Goal: Task Accomplishment & Management: Complete application form

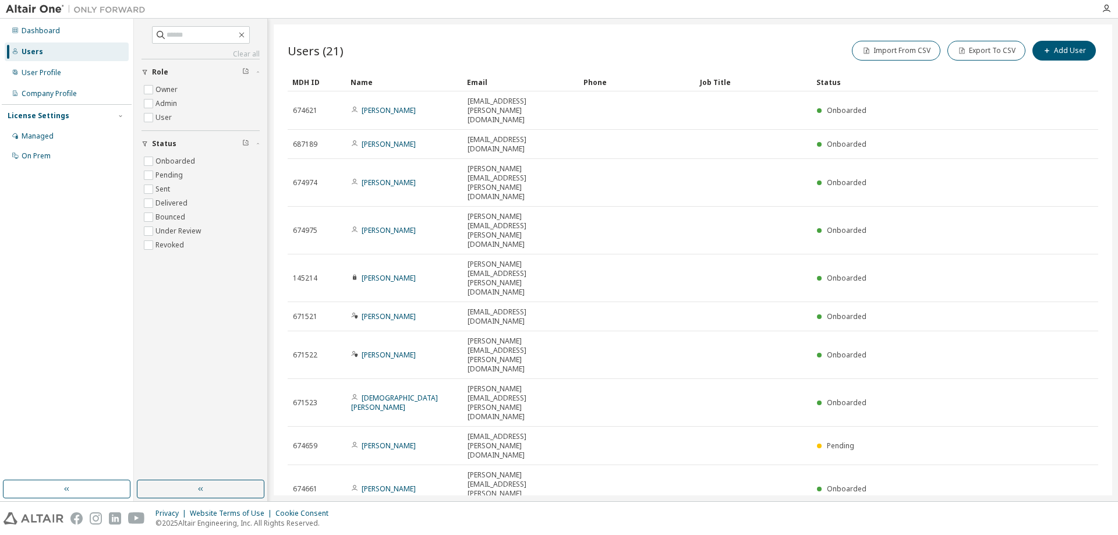
click at [939, 524] on button "10" at bounding box center [939, 528] width 16 height 9
click at [934, 396] on div "100" at bounding box center [974, 395] width 93 height 14
click at [366, 80] on div "Name" at bounding box center [404, 82] width 107 height 19
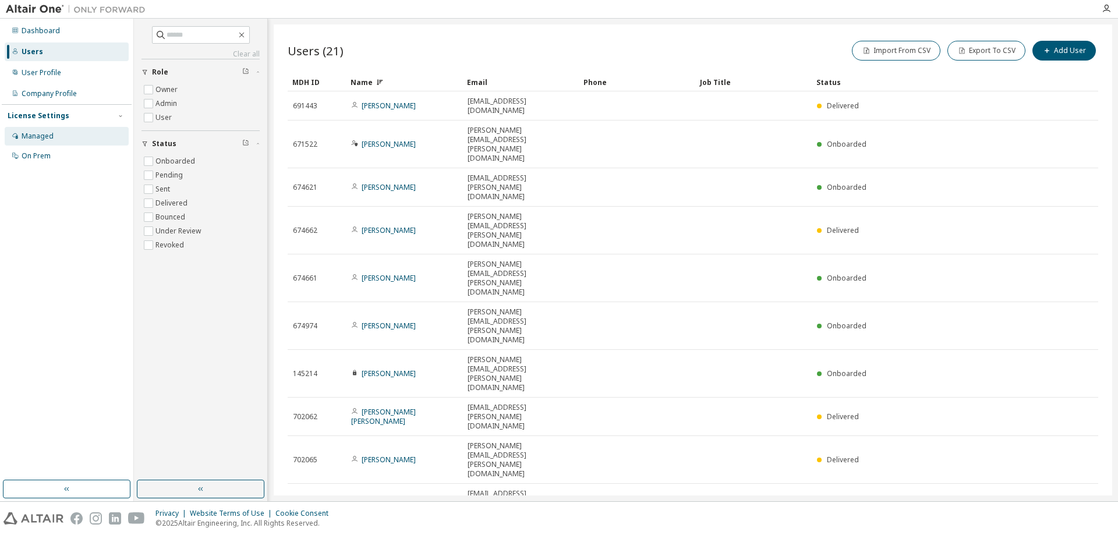
click at [52, 137] on div "Managed" at bounding box center [38, 136] width 32 height 9
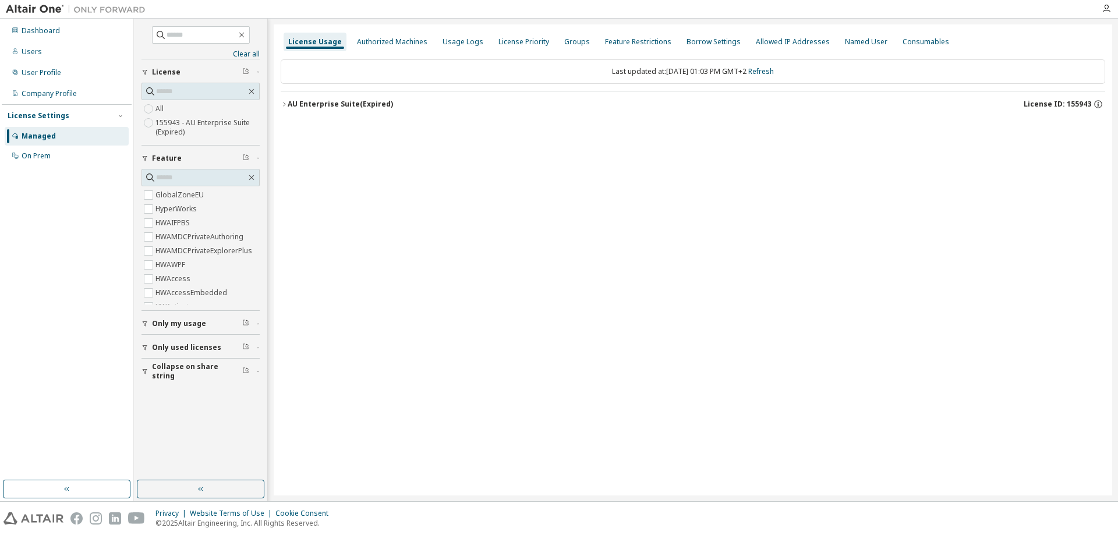
click at [282, 105] on icon "button" at bounding box center [284, 104] width 7 height 7
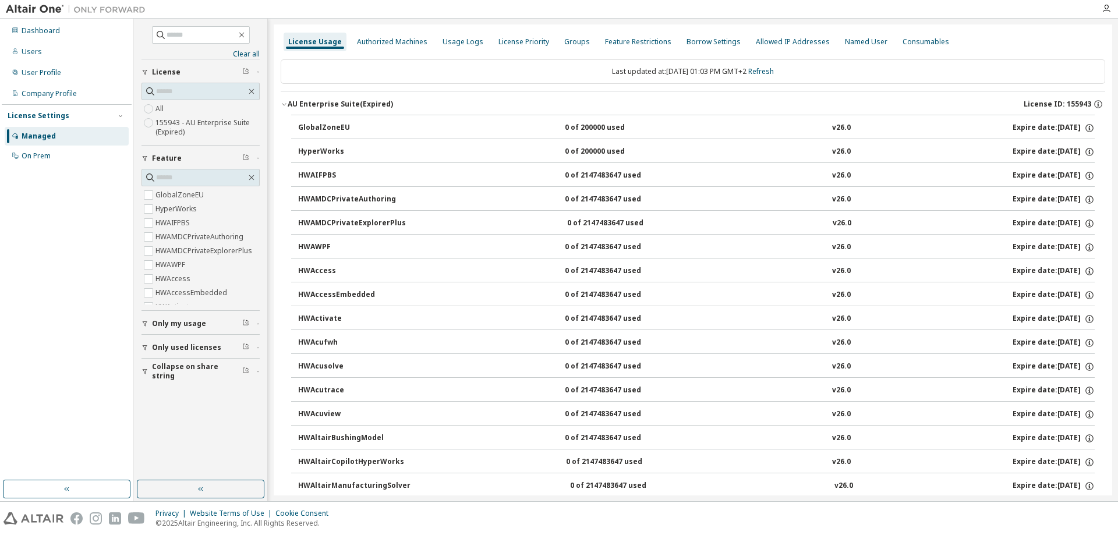
click at [101, 231] on div "Dashboard Users User Profile Company Profile License Settings Managed On Prem" at bounding box center [67, 249] width 130 height 458
click at [39, 50] on div "Users" at bounding box center [32, 51] width 20 height 9
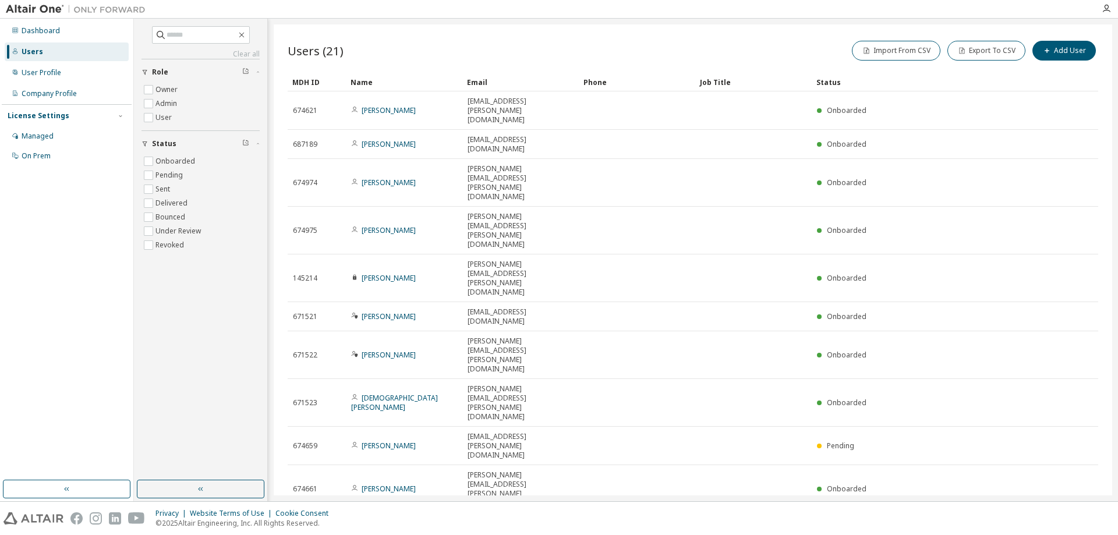
click at [946, 525] on icon "button" at bounding box center [943, 528] width 7 height 7
click at [945, 397] on div "100" at bounding box center [974, 395] width 93 height 14
click at [371, 81] on div "Name" at bounding box center [404, 82] width 107 height 19
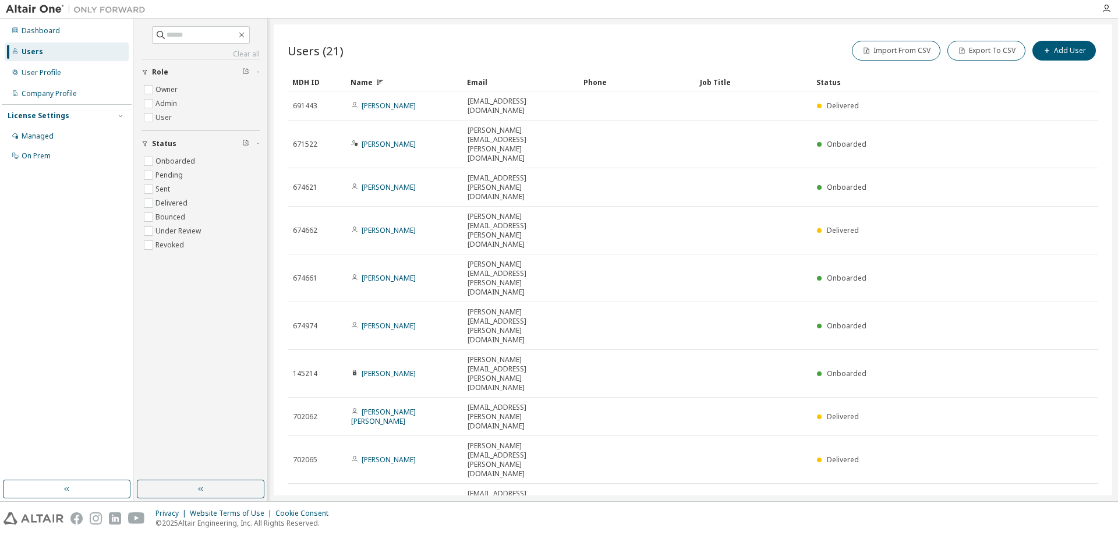
click at [359, 82] on div "Name" at bounding box center [404, 82] width 107 height 19
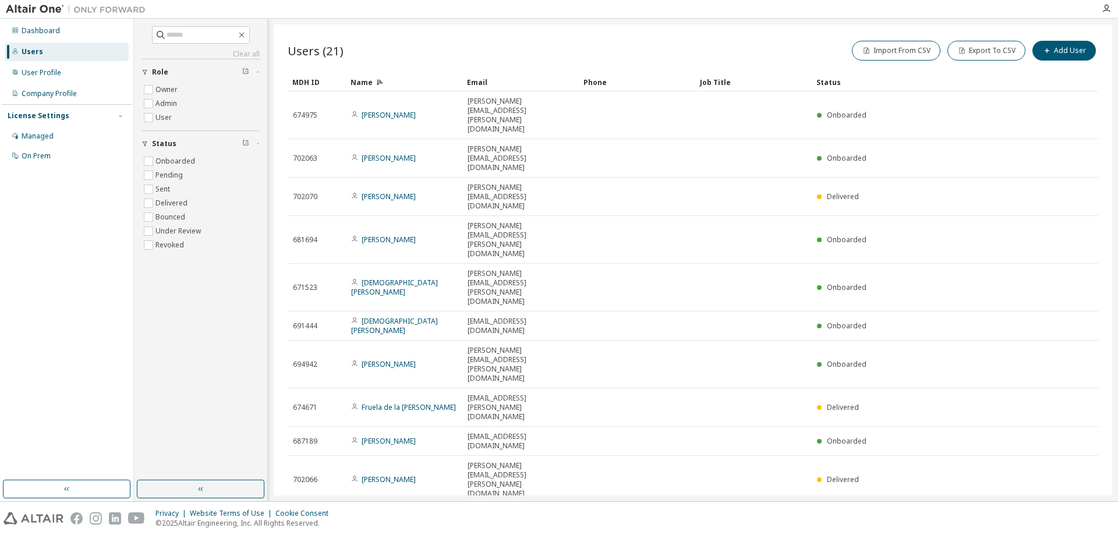
click at [32, 8] on img at bounding box center [79, 9] width 146 height 12
click at [29, 11] on img at bounding box center [79, 9] width 146 height 12
click at [31, 9] on img at bounding box center [79, 9] width 146 height 12
click at [87, 8] on img at bounding box center [79, 9] width 146 height 12
click at [1107, 8] on icon "button" at bounding box center [1106, 8] width 9 height 9
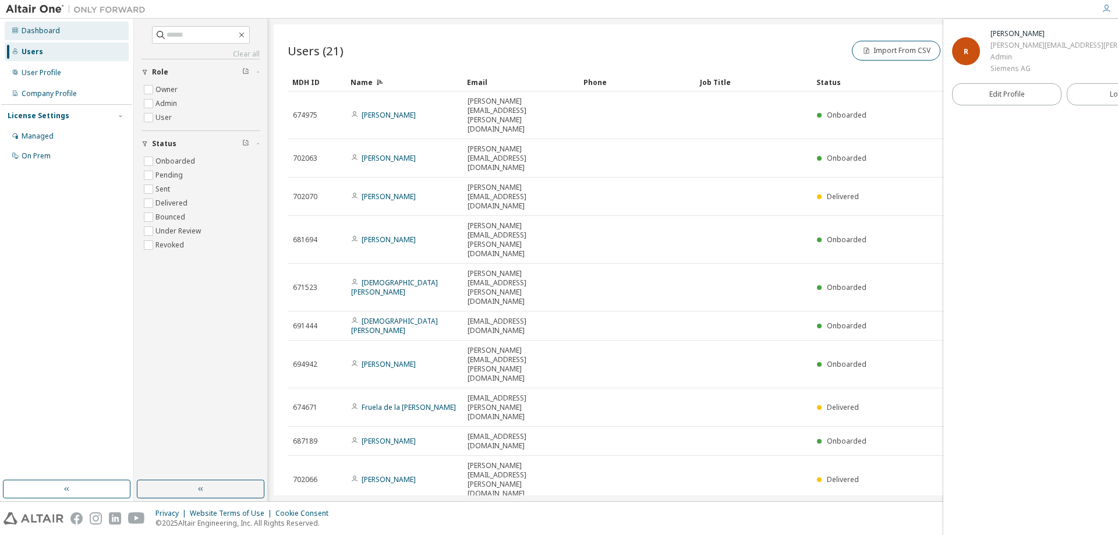
click at [33, 30] on div "Dashboard" at bounding box center [41, 30] width 38 height 9
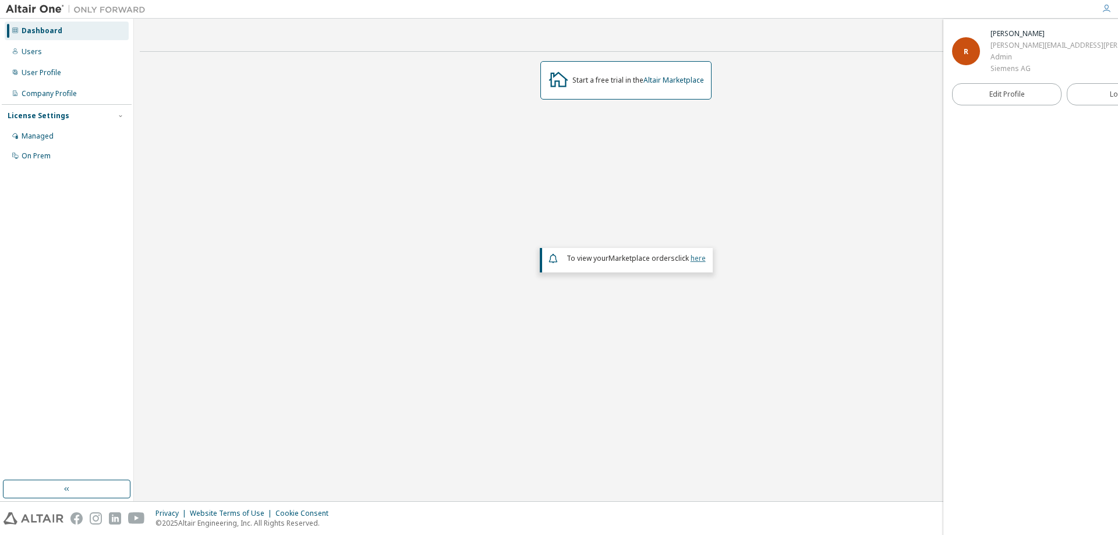
click at [695, 258] on link "here" at bounding box center [698, 258] width 15 height 10
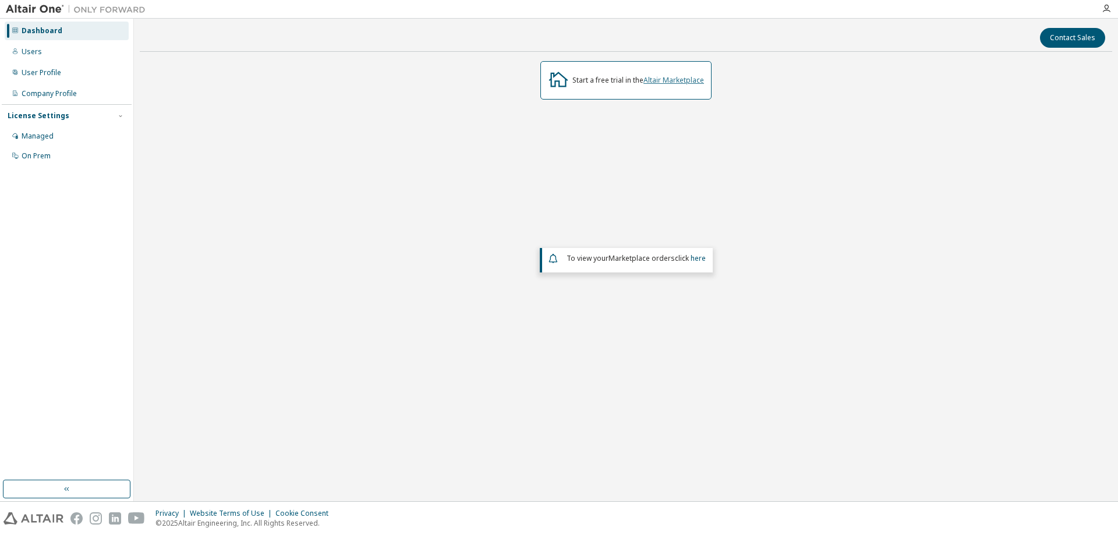
click at [684, 82] on link "Altair Marketplace" at bounding box center [674, 80] width 61 height 10
click at [59, 54] on div "Users" at bounding box center [67, 52] width 124 height 19
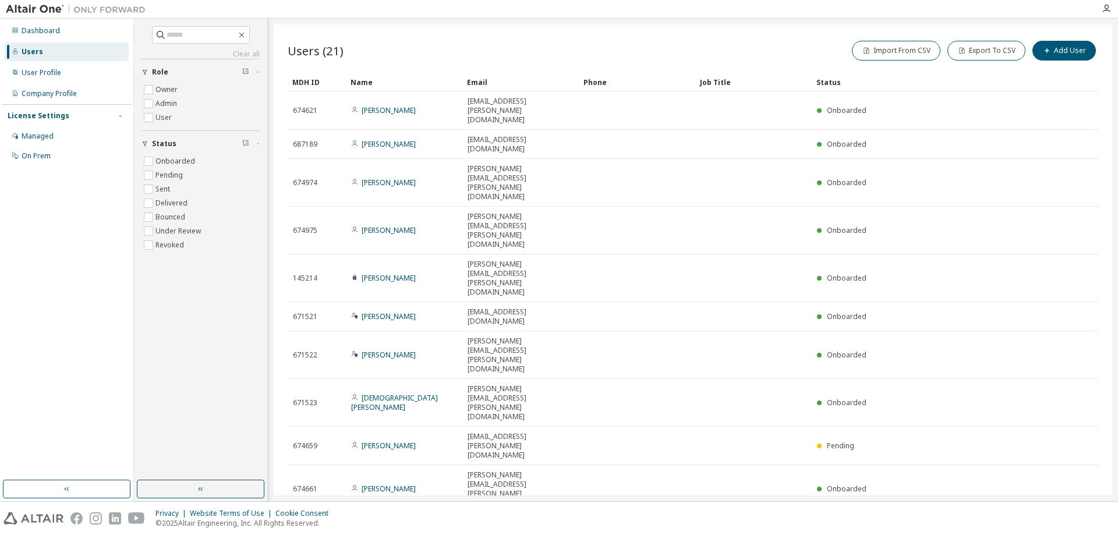
click at [369, 79] on div "Name" at bounding box center [404, 82] width 107 height 19
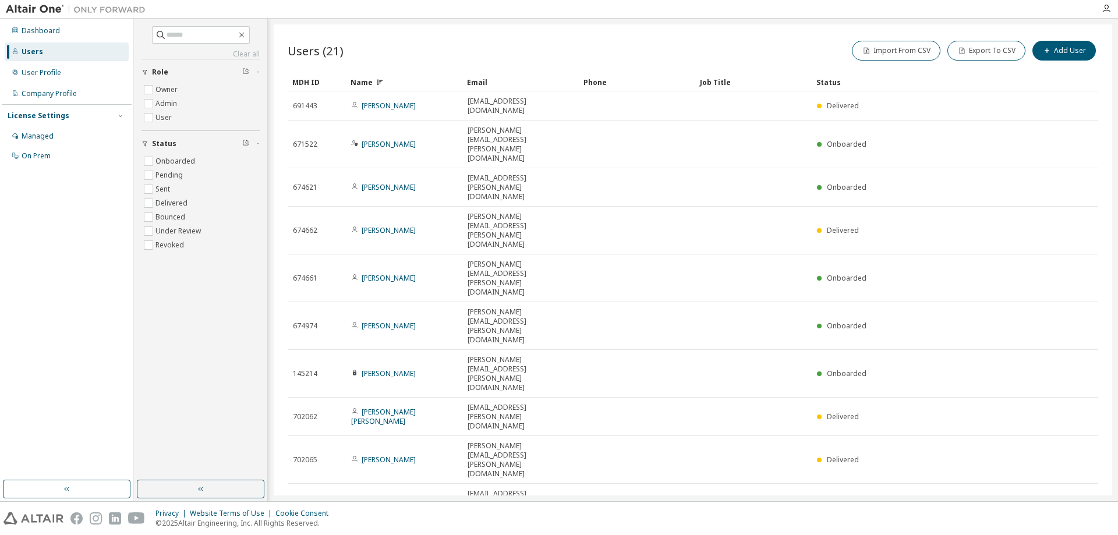
click at [370, 80] on div "Name" at bounding box center [404, 82] width 107 height 19
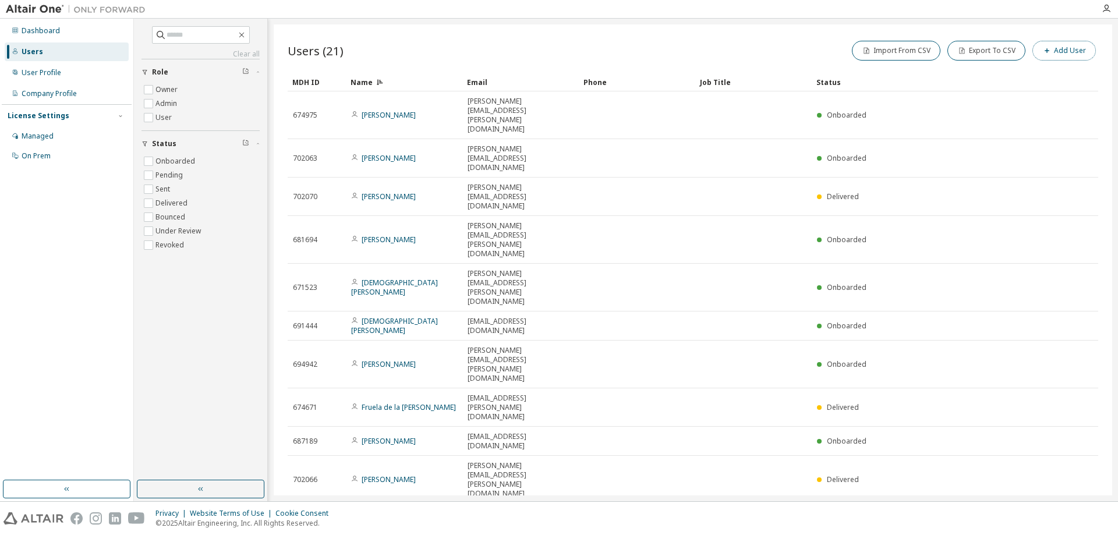
click at [1067, 53] on button "Add User" at bounding box center [1064, 51] width 63 height 20
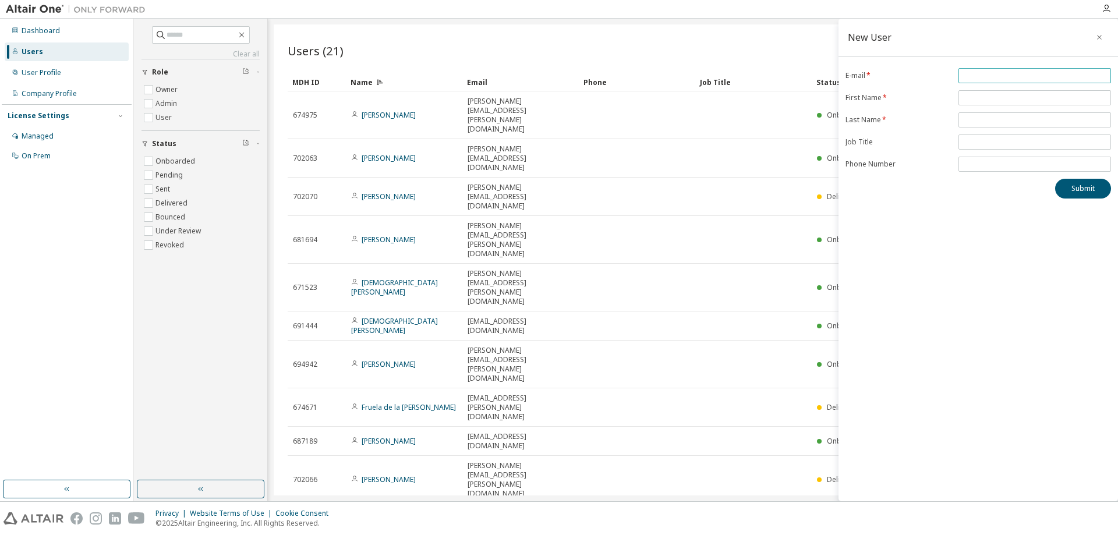
click at [970, 77] on input "email" at bounding box center [1035, 75] width 147 height 9
paste input "**********"
click at [971, 75] on input "**********" at bounding box center [1035, 75] width 147 height 9
type input "**********"
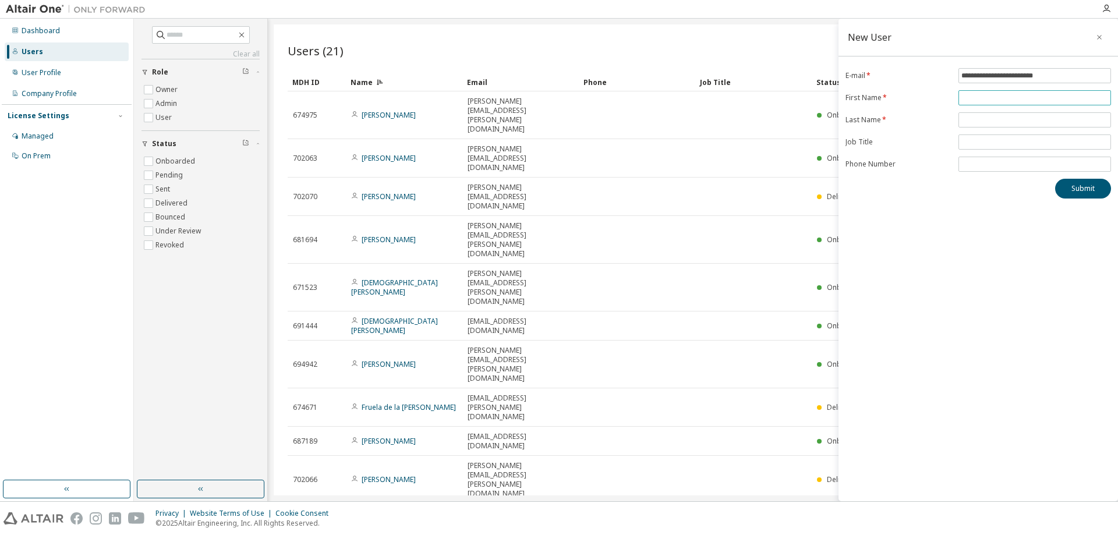
click at [962, 104] on span at bounding box center [1035, 97] width 153 height 15
click at [963, 103] on input "text" at bounding box center [1035, 97] width 147 height 9
paste input "*******"
type input "*******"
click at [1000, 76] on input "**********" at bounding box center [1035, 75] width 147 height 9
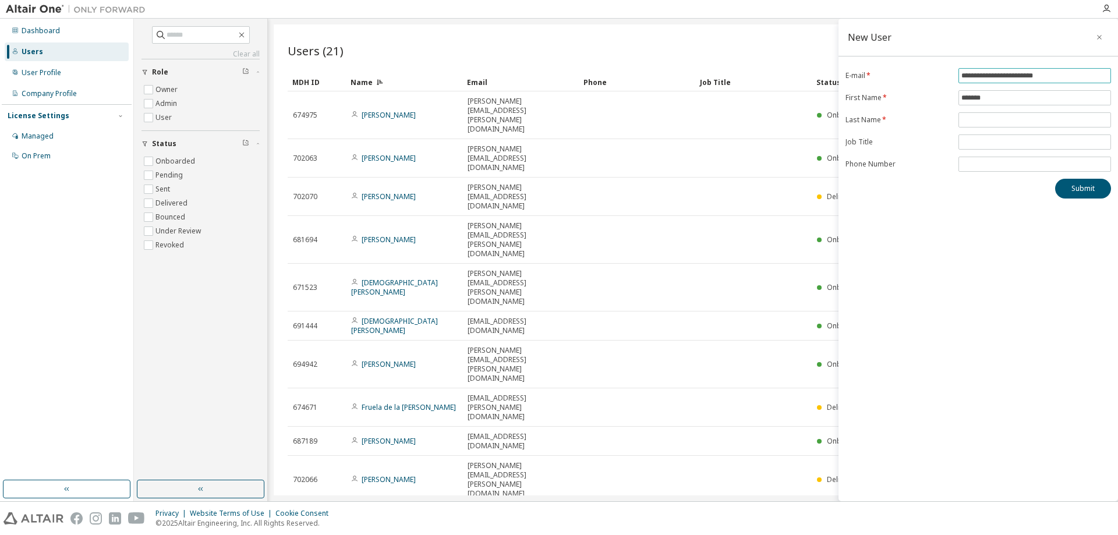
click at [1000, 76] on input "**********" at bounding box center [1035, 75] width 147 height 9
click at [987, 119] on input "text" at bounding box center [1035, 119] width 147 height 9
paste input "*****"
type input "*****"
click at [1085, 193] on button "Submit" at bounding box center [1083, 189] width 56 height 20
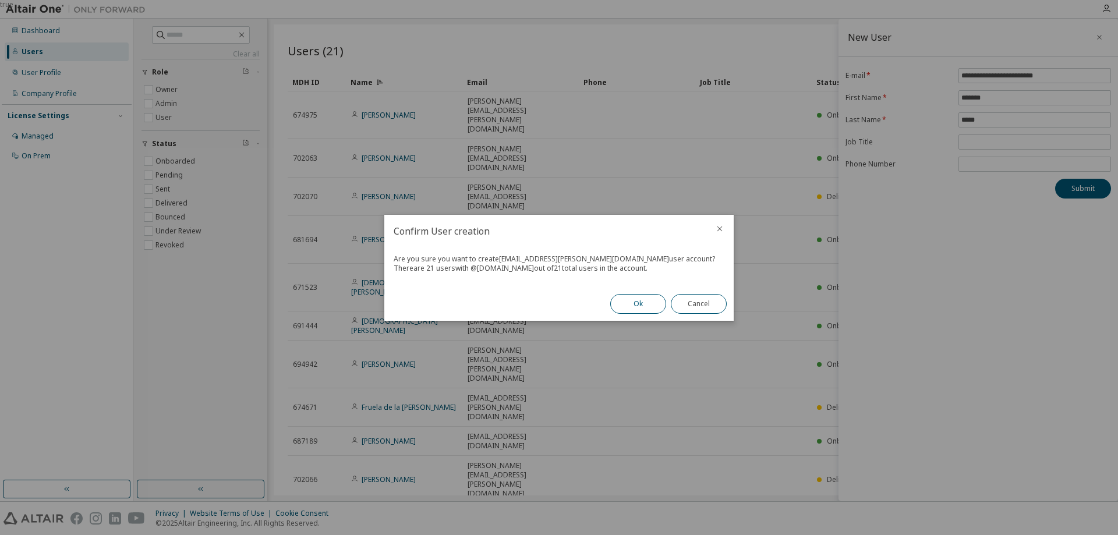
click at [645, 305] on button "Ok" at bounding box center [638, 304] width 56 height 20
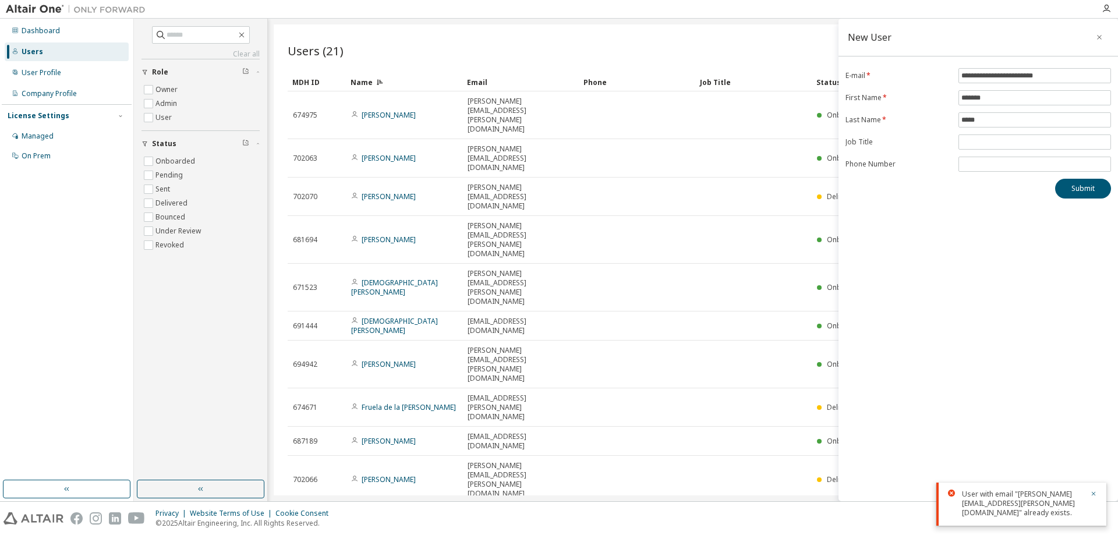
click at [573, 382] on div "Users (21) Import From CSV Export To CSV Add User Clear Load Save Save As Field…" at bounding box center [693, 259] width 839 height 471
drag, startPoint x: 983, startPoint y: 24, endPoint x: 985, endPoint y: 34, distance: 10.2
click at [977, 59] on div "**********" at bounding box center [979, 260] width 280 height 483
click at [1100, 37] on icon "button" at bounding box center [1099, 37] width 5 height 5
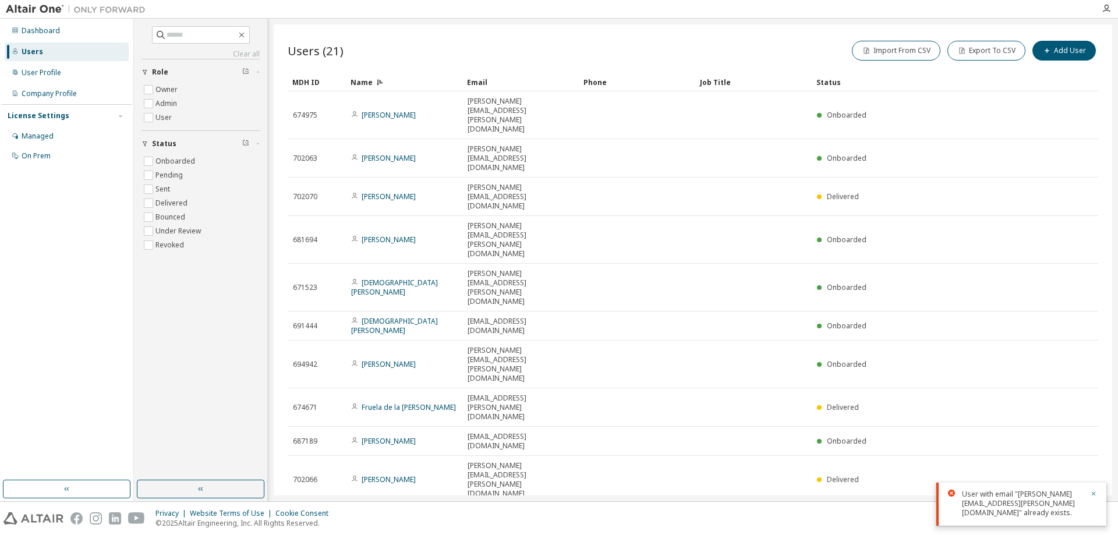
click at [937, 515] on button "10" at bounding box center [939, 519] width 16 height 9
click at [937, 396] on div "100" at bounding box center [974, 395] width 93 height 14
click at [44, 136] on div "Managed" at bounding box center [38, 136] width 32 height 9
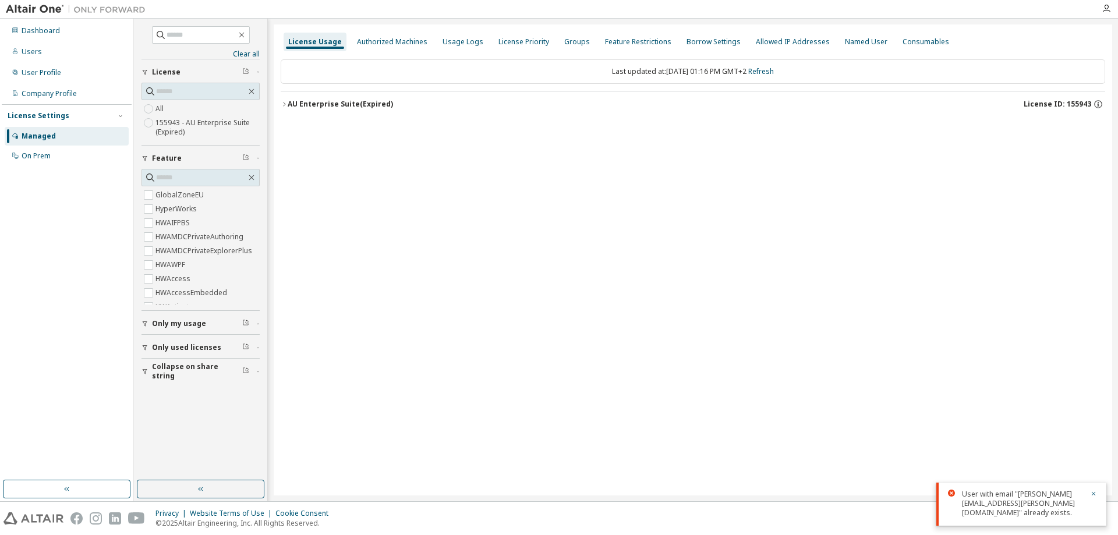
click at [285, 107] on icon "button" at bounding box center [284, 104] width 7 height 7
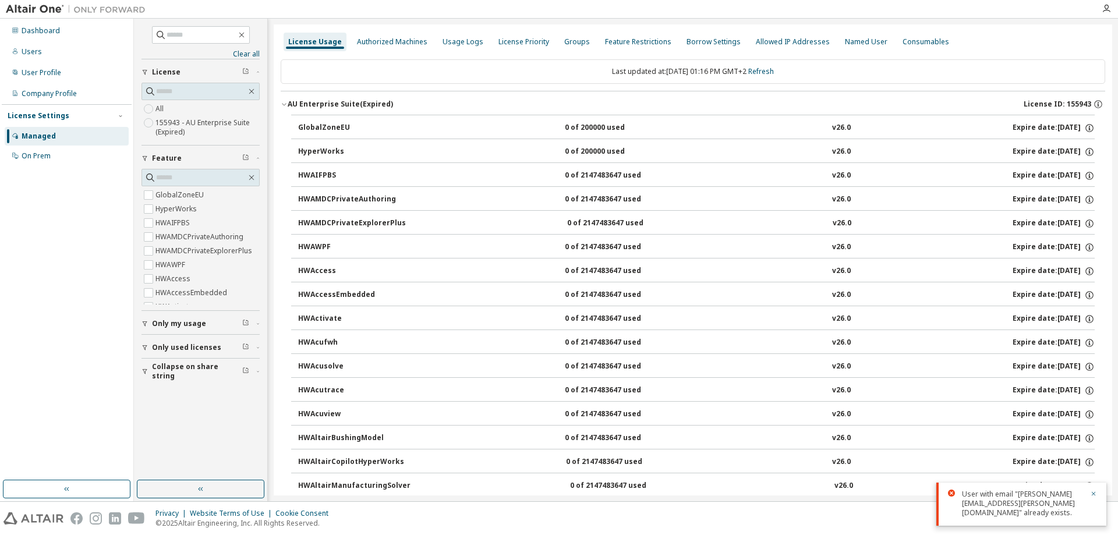
click at [82, 245] on div "Dashboard Users User Profile Company Profile License Settings Managed On Prem" at bounding box center [67, 249] width 130 height 458
click at [26, 51] on div "Users" at bounding box center [32, 51] width 20 height 9
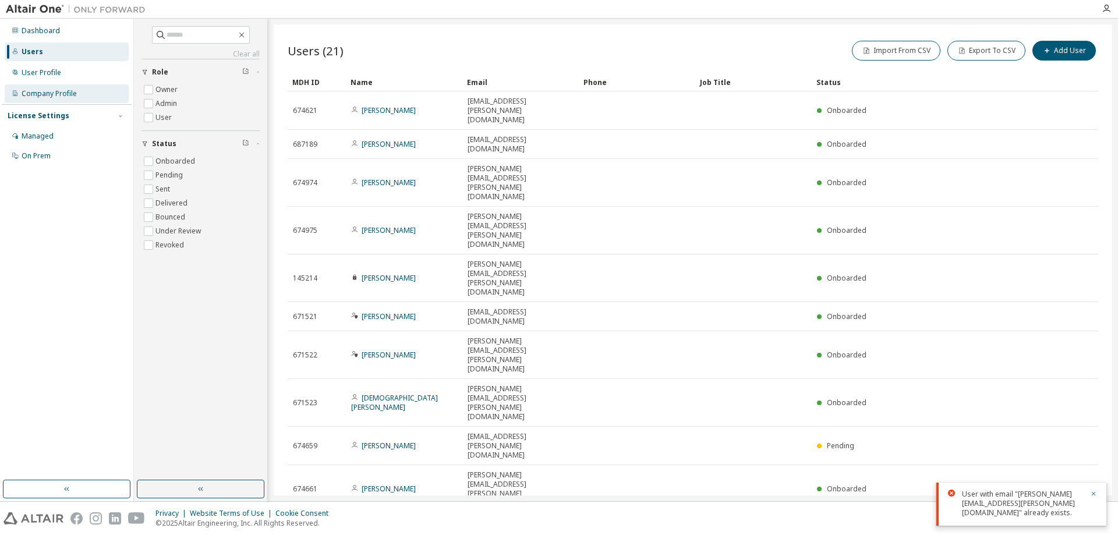
click at [35, 93] on div "Company Profile" at bounding box center [49, 93] width 55 height 9
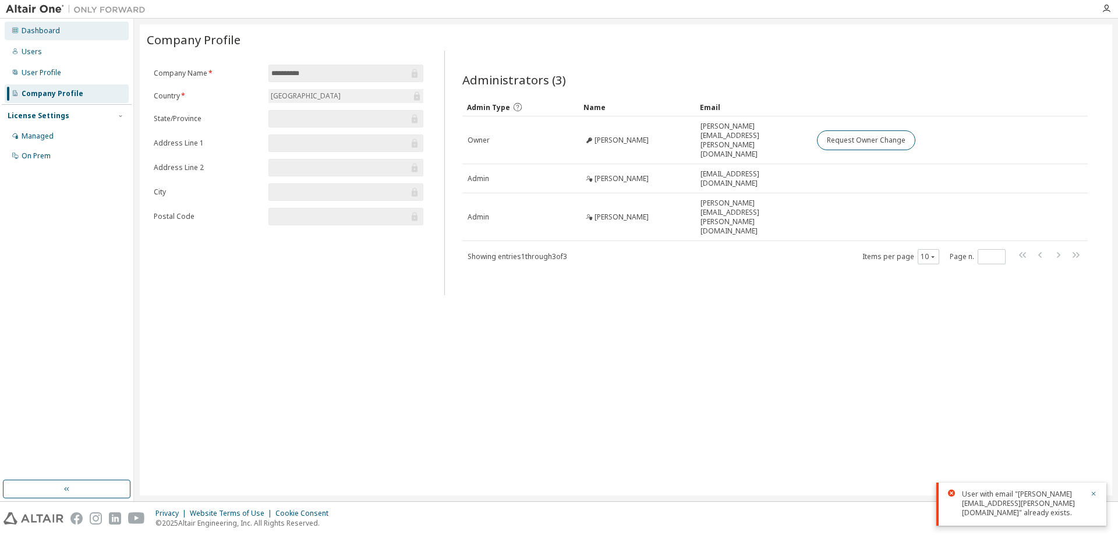
click at [43, 31] on div "Dashboard" at bounding box center [41, 30] width 38 height 9
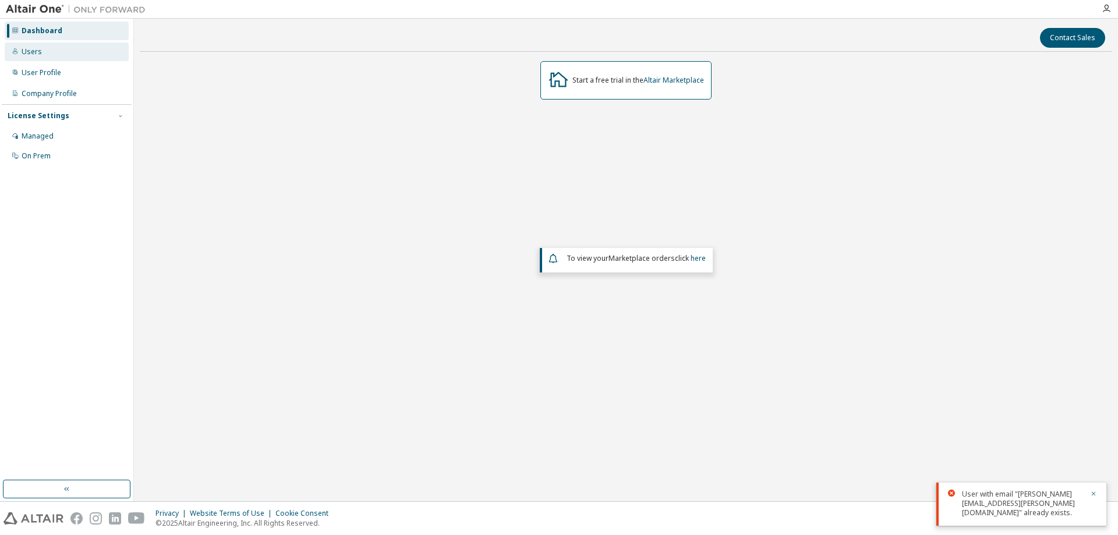
click at [31, 52] on div "Users" at bounding box center [32, 51] width 20 height 9
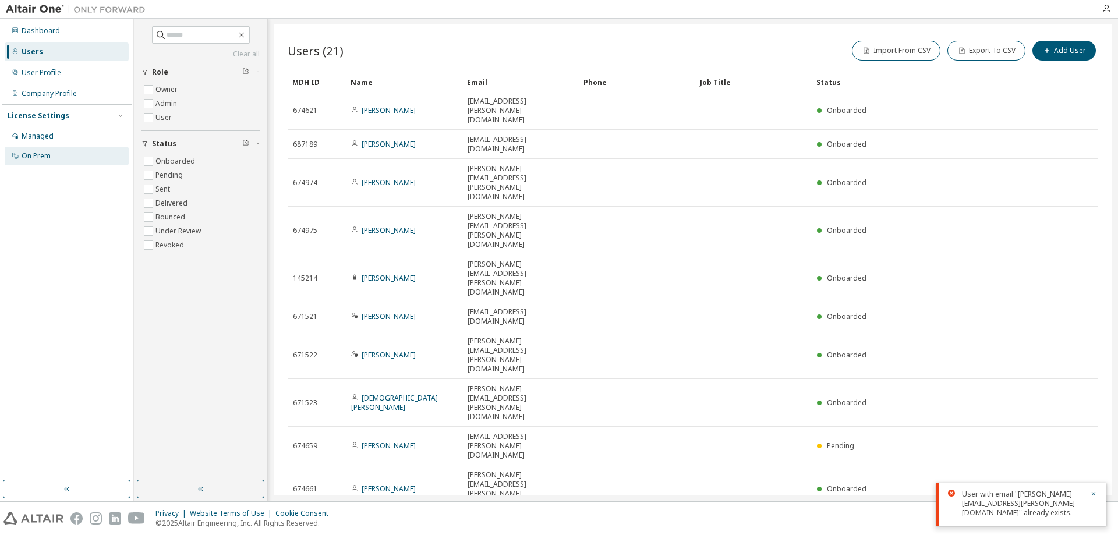
click at [30, 160] on div "On Prem" at bounding box center [36, 155] width 29 height 9
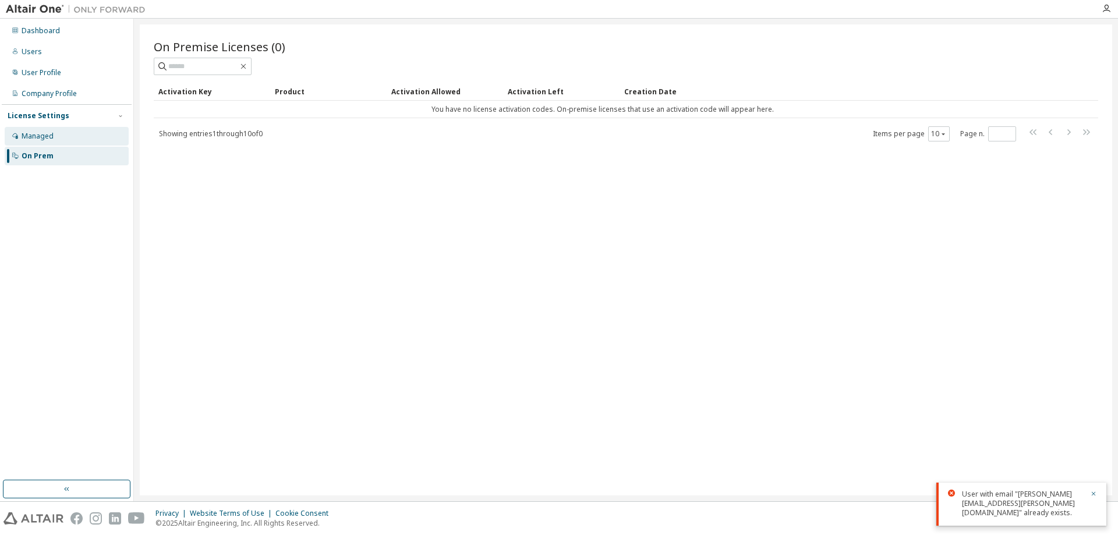
click at [44, 133] on div "Managed" at bounding box center [38, 136] width 32 height 9
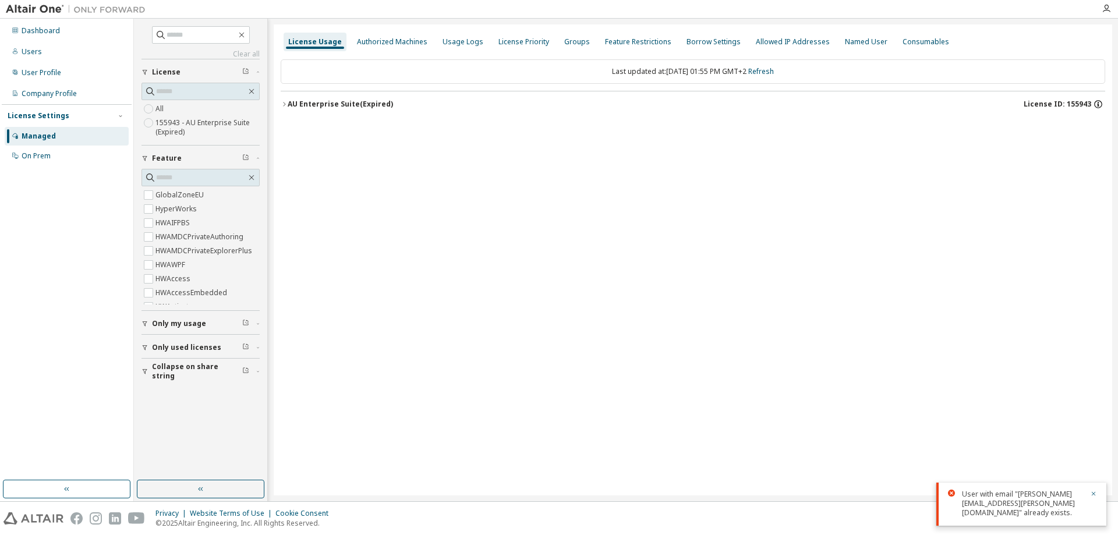
click at [1100, 106] on icon "button" at bounding box center [1098, 104] width 10 height 10
click at [1099, 104] on icon "button" at bounding box center [1098, 104] width 10 height 10
click at [1108, 10] on icon "button" at bounding box center [1106, 8] width 9 height 9
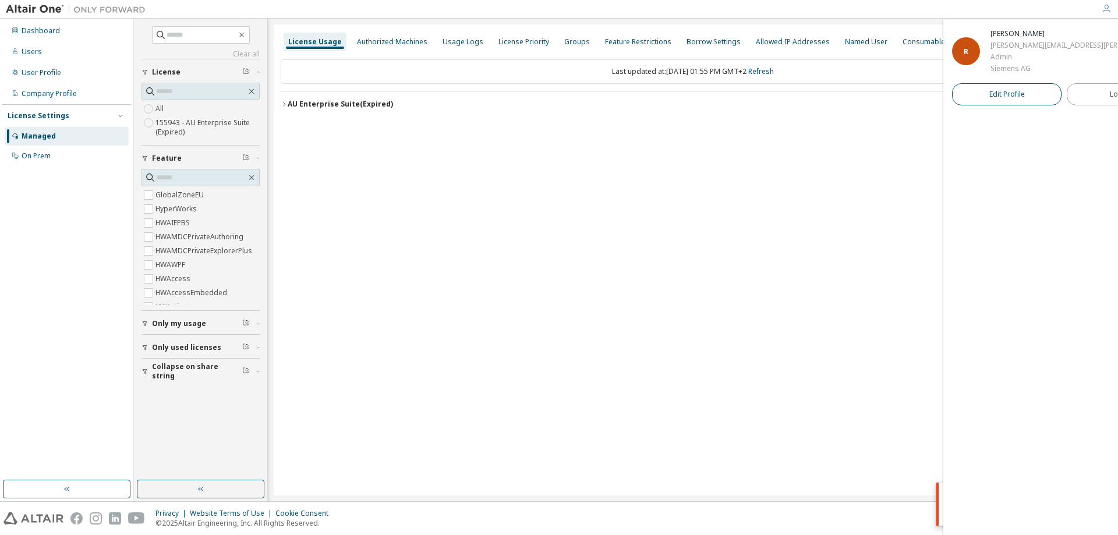
click at [995, 100] on span "Edit Profile" at bounding box center [1008, 95] width 36 height 12
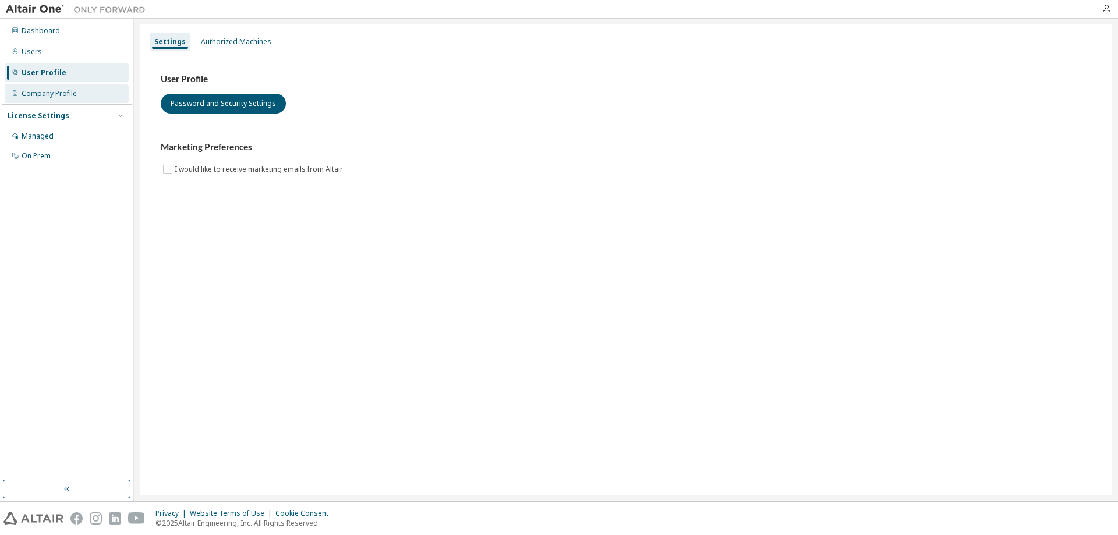
click at [61, 92] on div "Company Profile" at bounding box center [49, 93] width 55 height 9
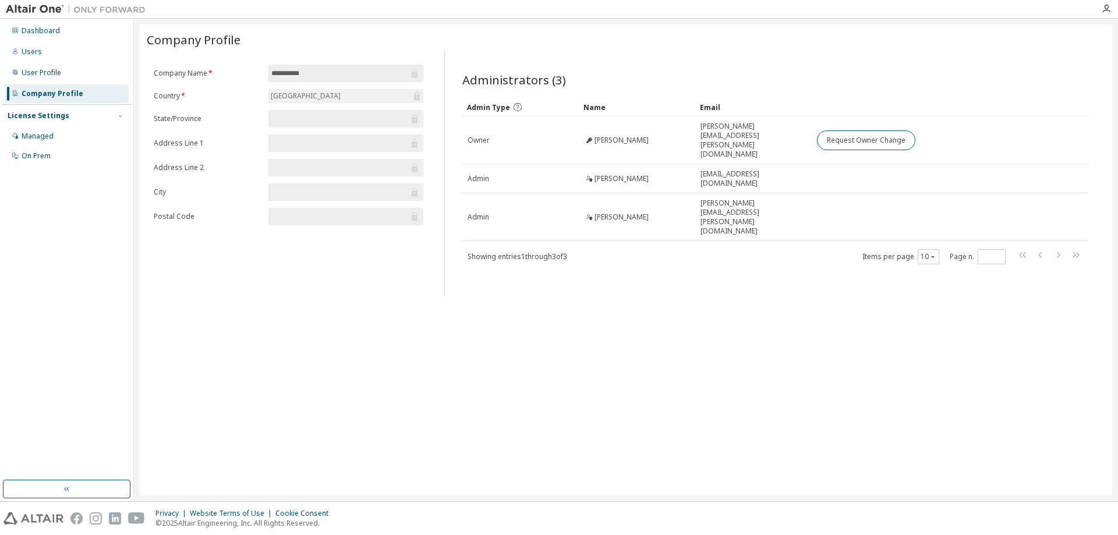
click at [31, 7] on img at bounding box center [79, 9] width 146 height 12
click at [50, 7] on img at bounding box center [79, 9] width 146 height 12
click at [90, 8] on img at bounding box center [79, 9] width 146 height 12
click at [106, 8] on img at bounding box center [79, 9] width 146 height 12
click at [165, 43] on span "Company Profile" at bounding box center [194, 39] width 94 height 16
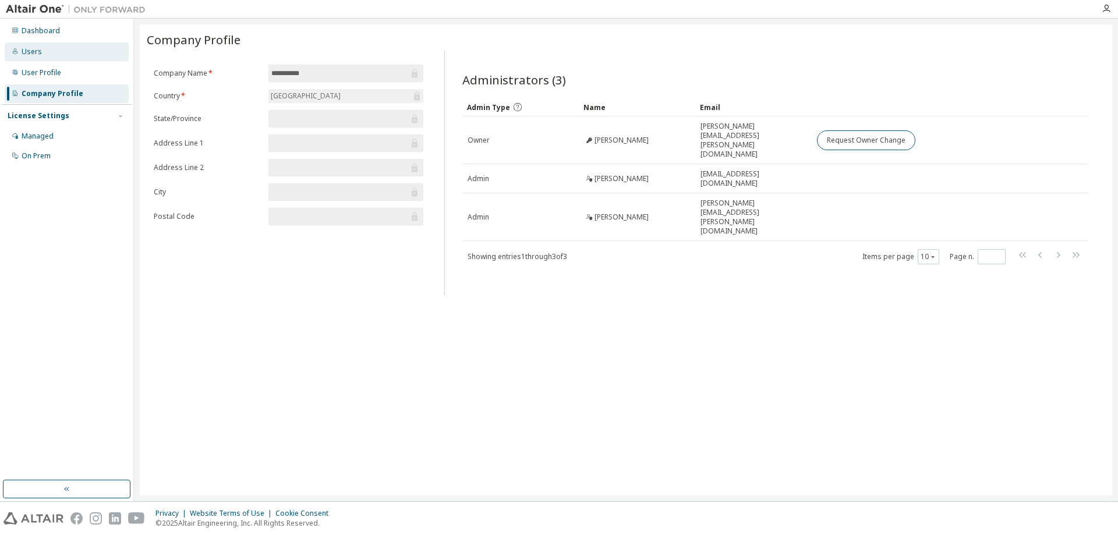
click at [26, 52] on div "Users" at bounding box center [32, 51] width 20 height 9
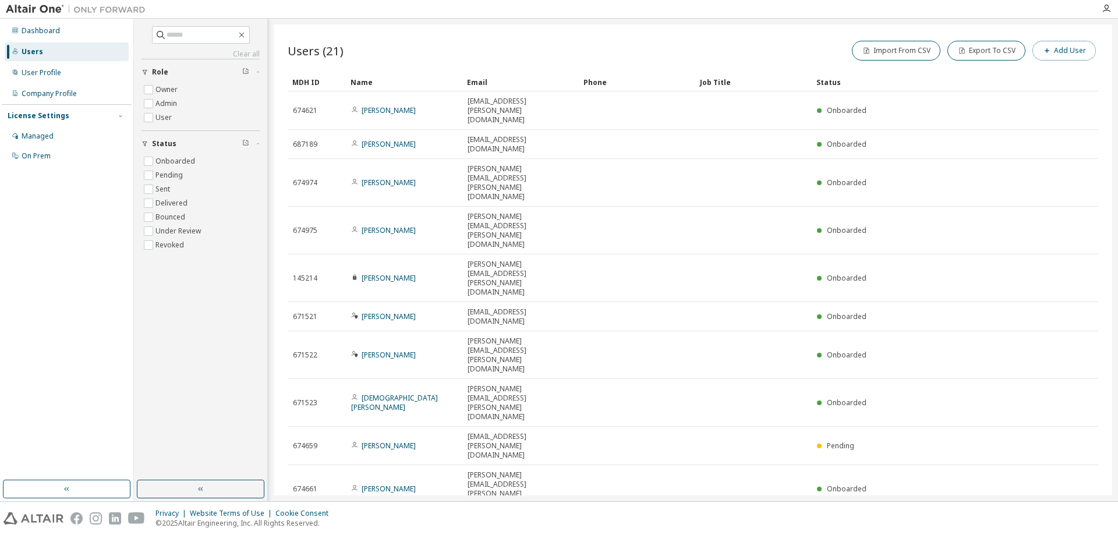
click at [1075, 49] on button "Add User" at bounding box center [1064, 51] width 63 height 20
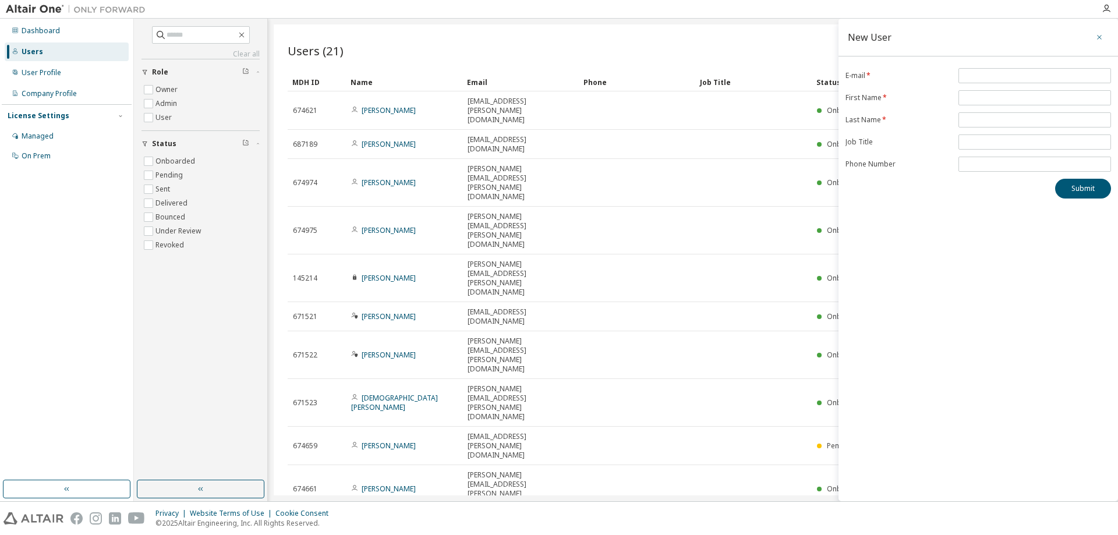
click at [1101, 35] on icon "button" at bounding box center [1100, 37] width 8 height 9
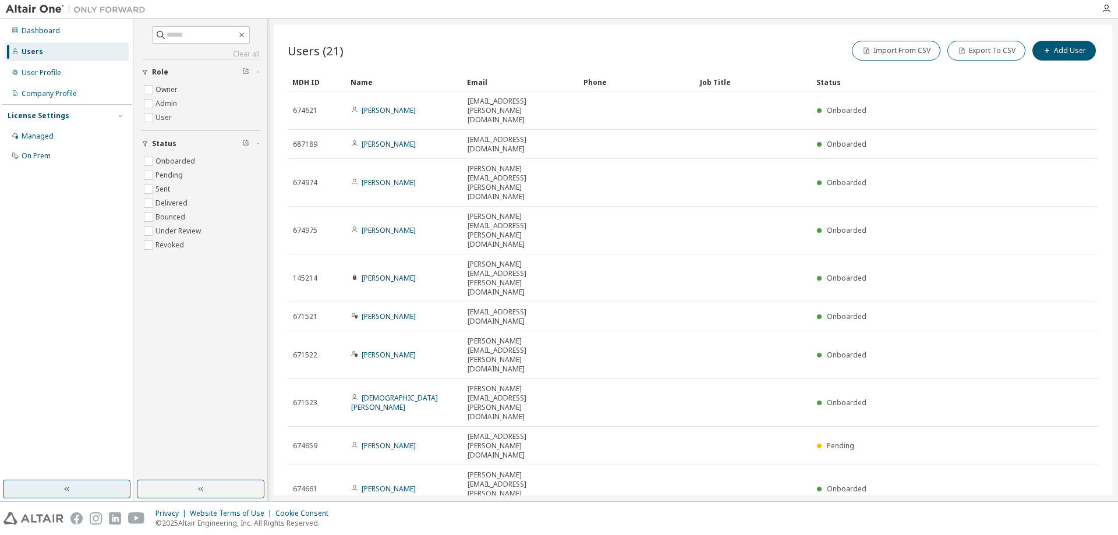
click at [87, 488] on button "button" at bounding box center [67, 489] width 128 height 19
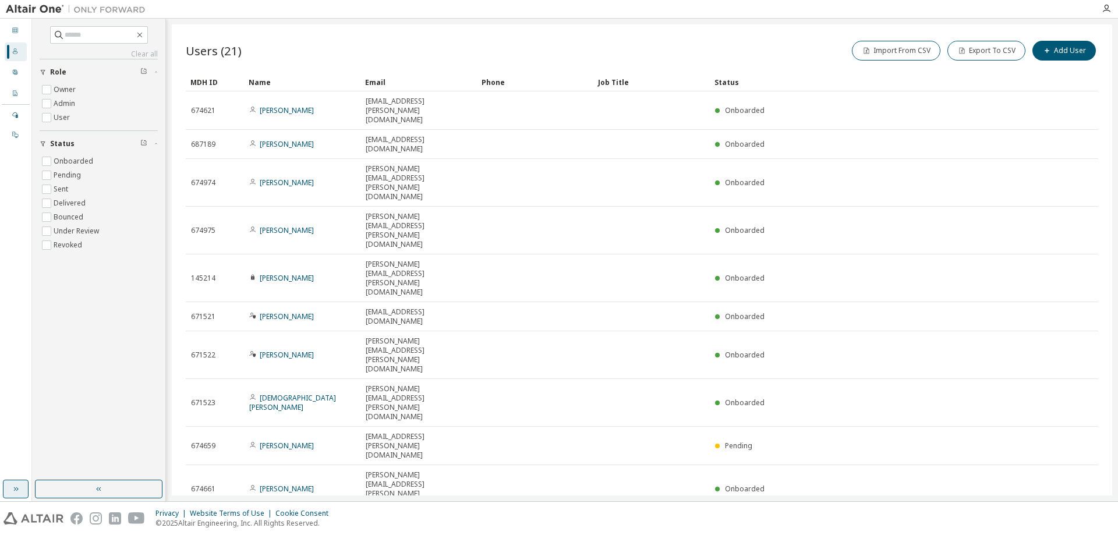
click at [15, 486] on icon "button" at bounding box center [15, 489] width 9 height 9
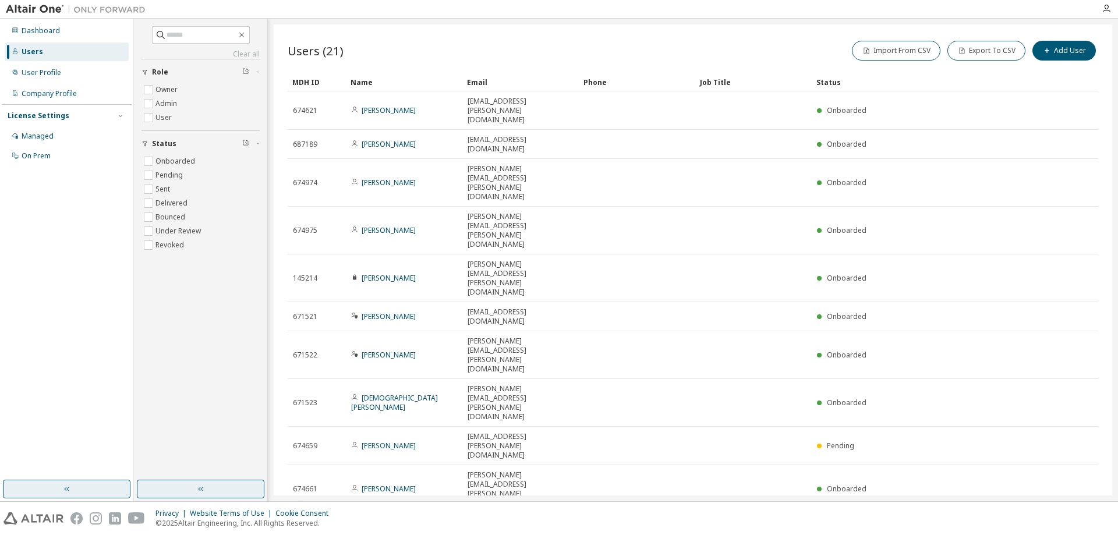
click at [179, 487] on button "button" at bounding box center [201, 489] width 128 height 19
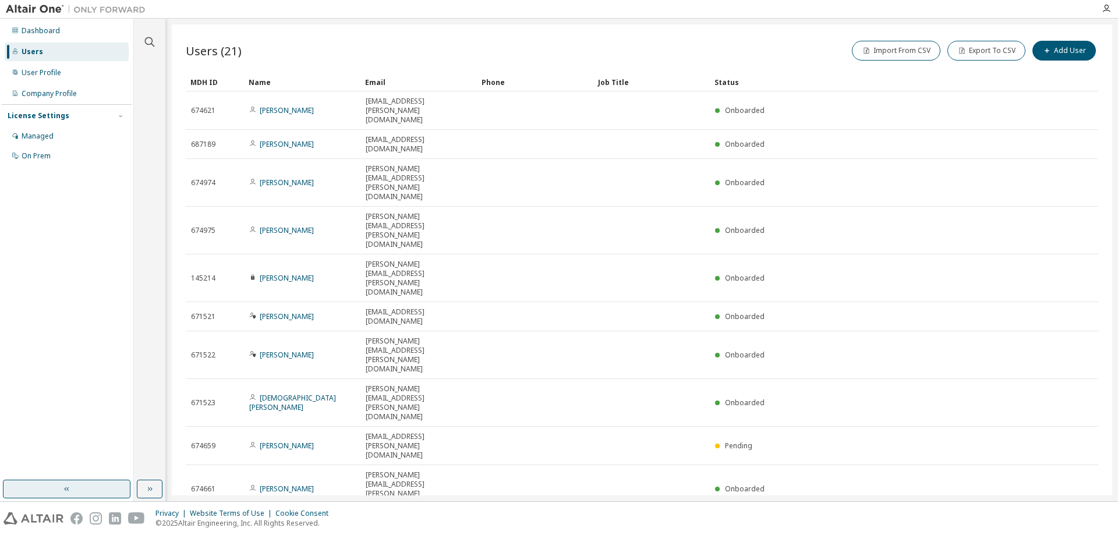
click at [180, 487] on div "Users (21) Import From CSV Export To CSV Add User Clear Load Save Save As Field…" at bounding box center [642, 259] width 941 height 471
click at [147, 492] on icon "button" at bounding box center [149, 489] width 9 height 9
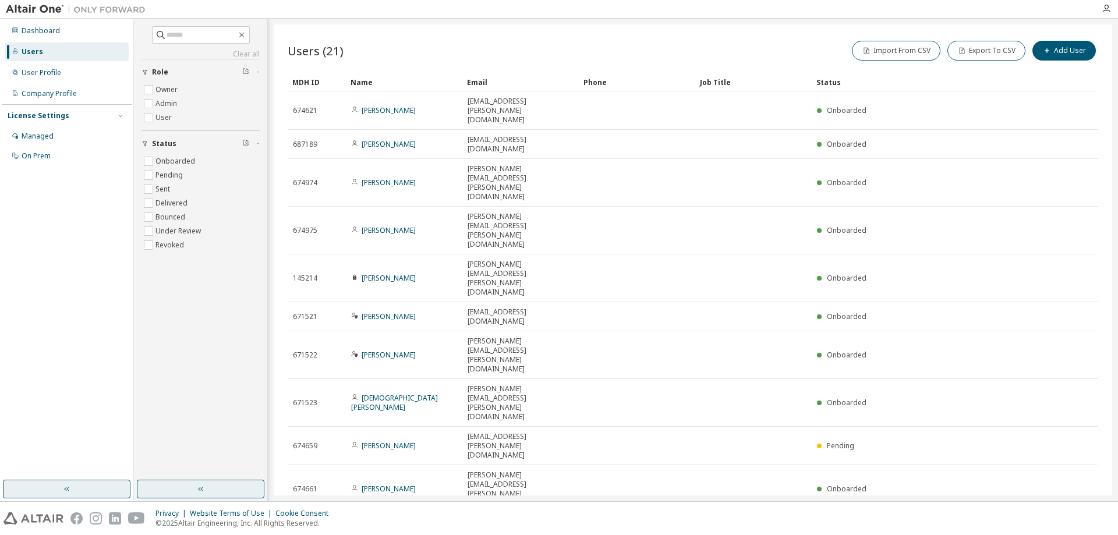
click at [34, 8] on img at bounding box center [79, 9] width 146 height 12
click at [30, 29] on div "Dashboard" at bounding box center [41, 30] width 38 height 9
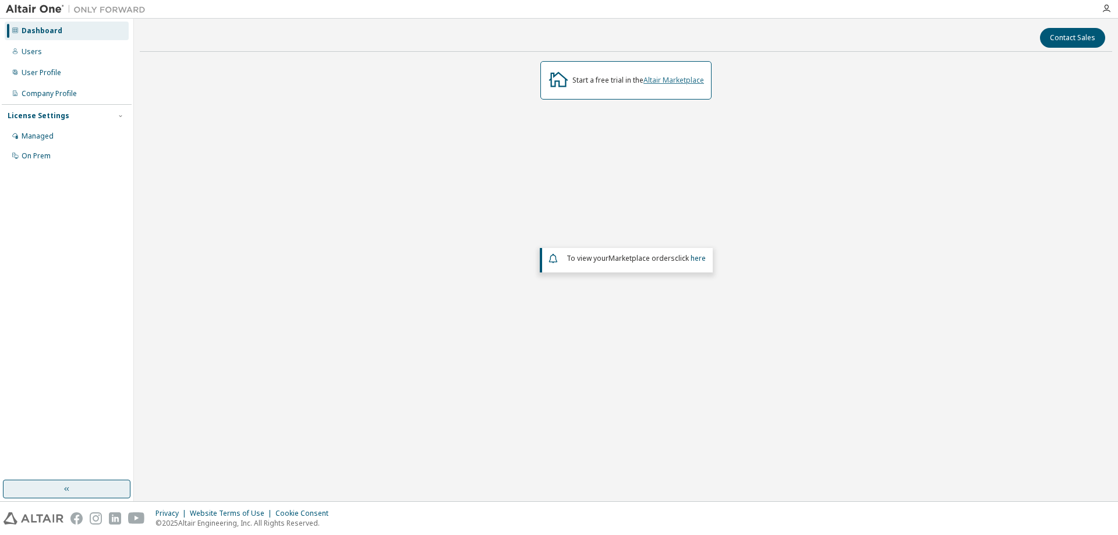
click at [676, 82] on link "Altair Marketplace" at bounding box center [674, 80] width 61 height 10
click at [1077, 36] on button "Contact Sales" at bounding box center [1072, 38] width 65 height 20
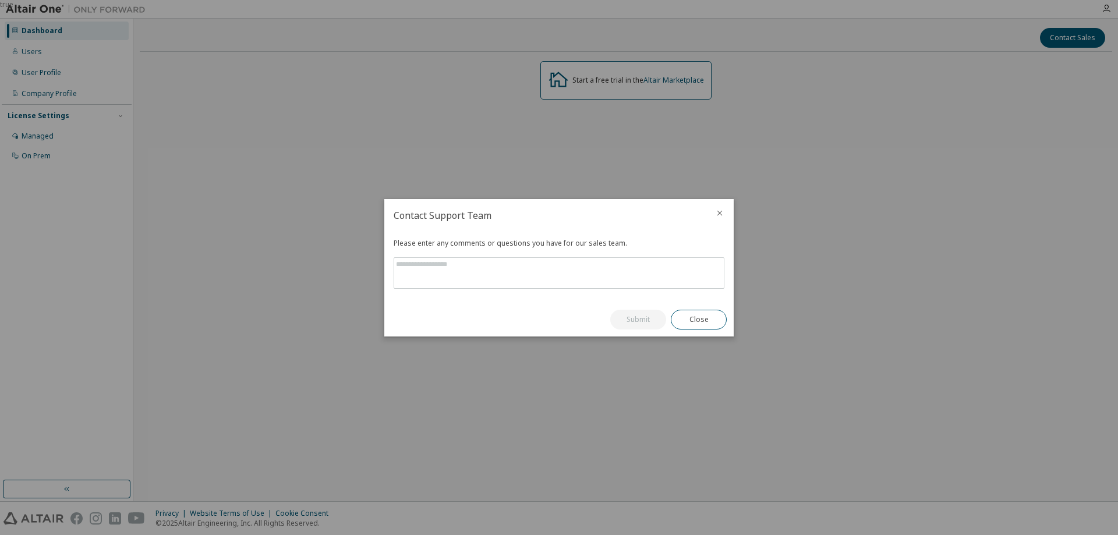
click at [718, 218] on icon "close" at bounding box center [719, 213] width 9 height 9
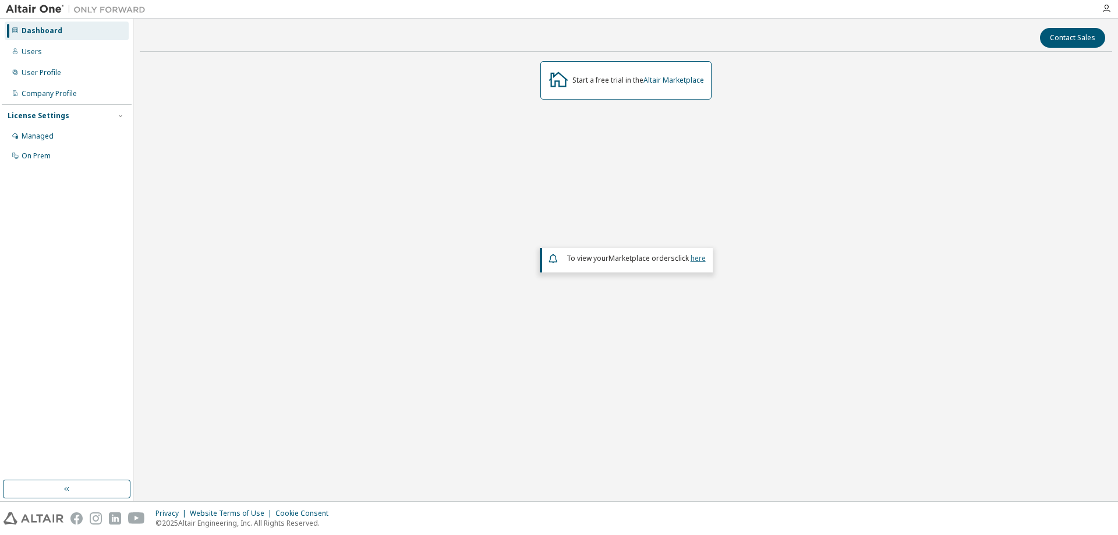
click at [699, 258] on link "here" at bounding box center [698, 258] width 15 height 10
click at [26, 53] on div "Users" at bounding box center [32, 51] width 20 height 9
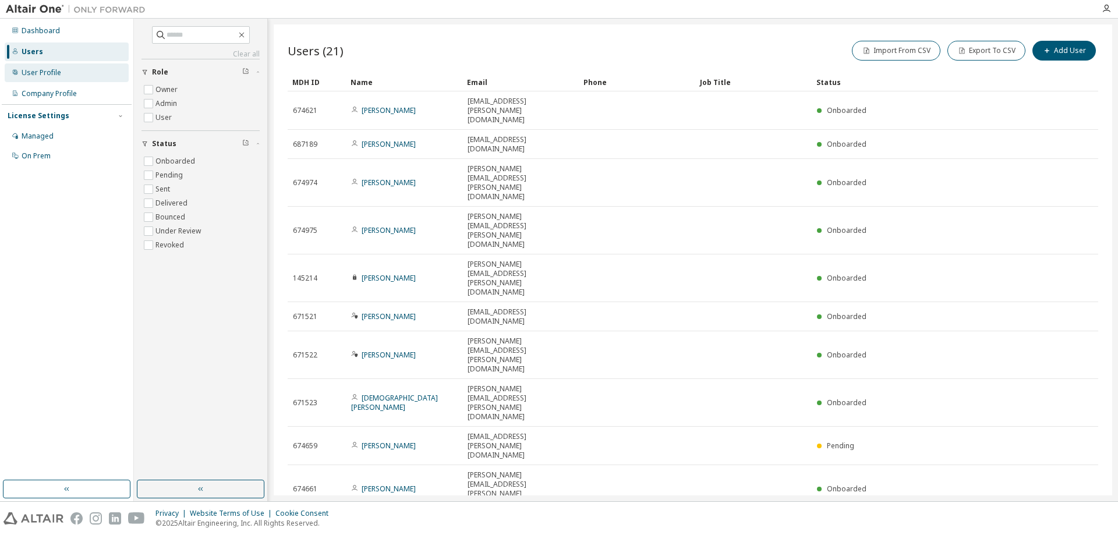
click at [38, 72] on div "User Profile" at bounding box center [42, 72] width 40 height 9
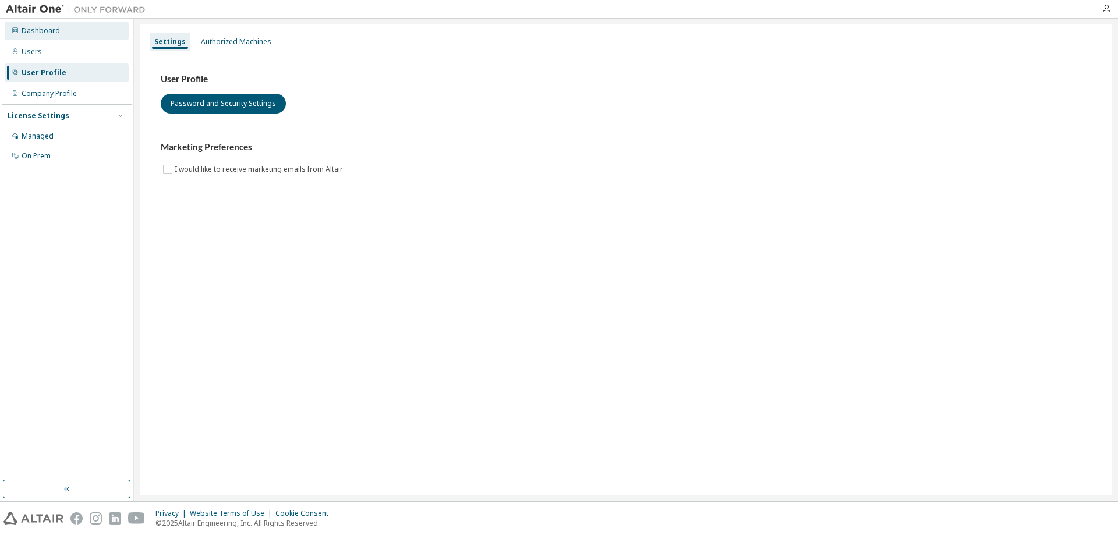
click at [47, 32] on div "Dashboard" at bounding box center [41, 30] width 38 height 9
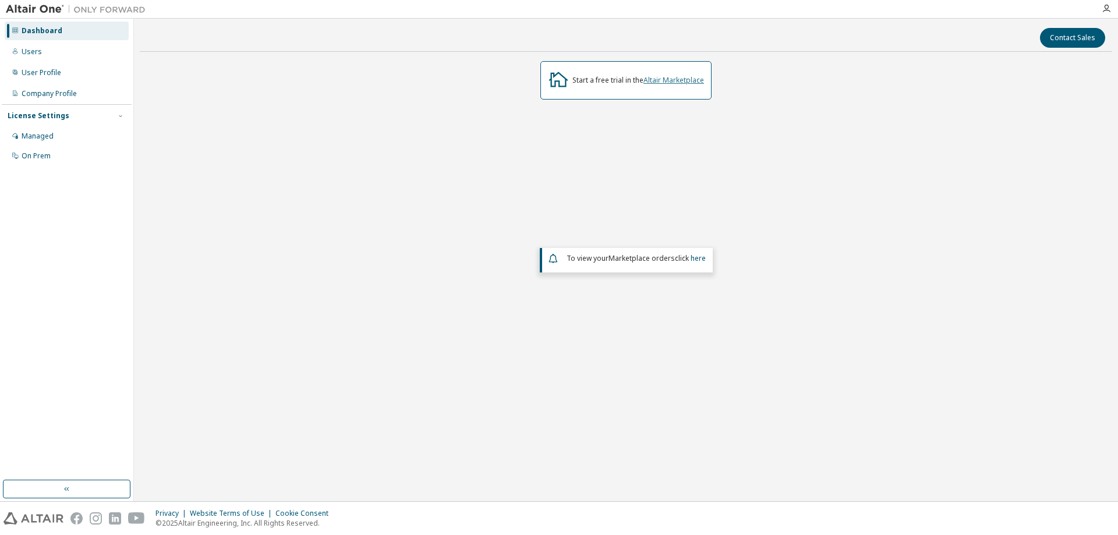
click at [680, 78] on link "Altair Marketplace" at bounding box center [674, 80] width 61 height 10
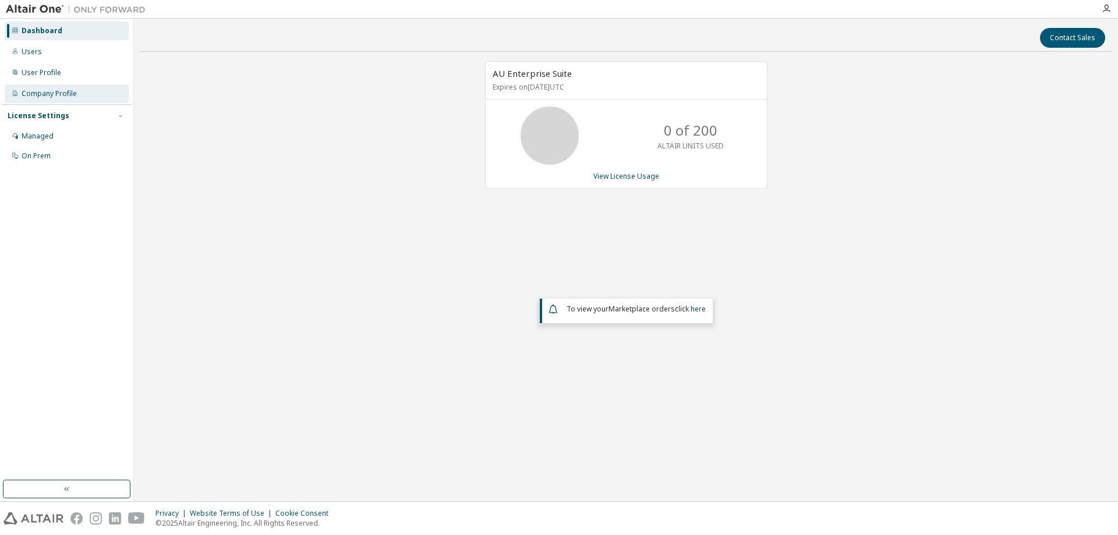
click at [61, 93] on div "Company Profile" at bounding box center [49, 93] width 55 height 9
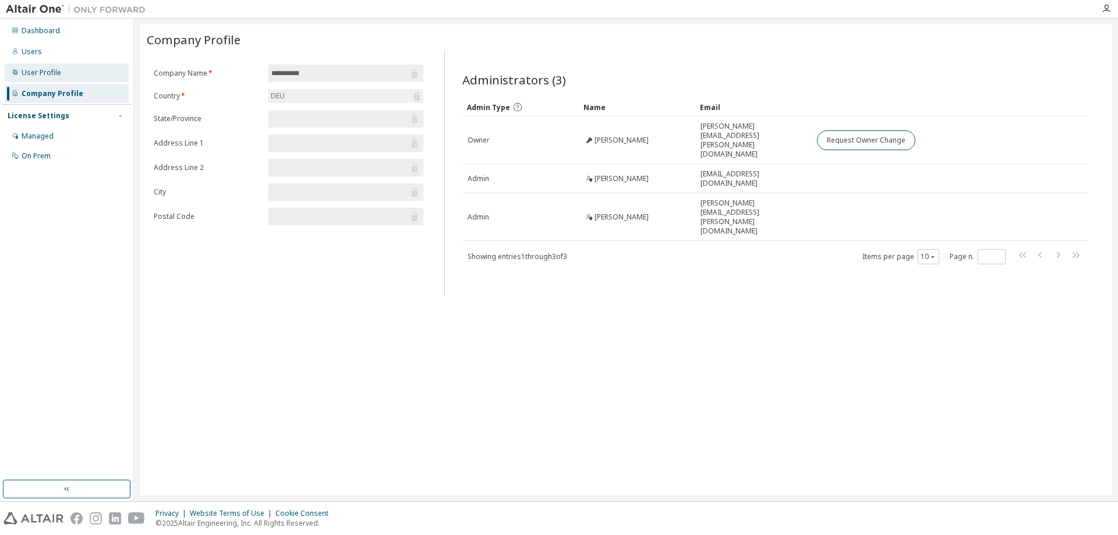
click at [52, 70] on div "User Profile" at bounding box center [42, 72] width 40 height 9
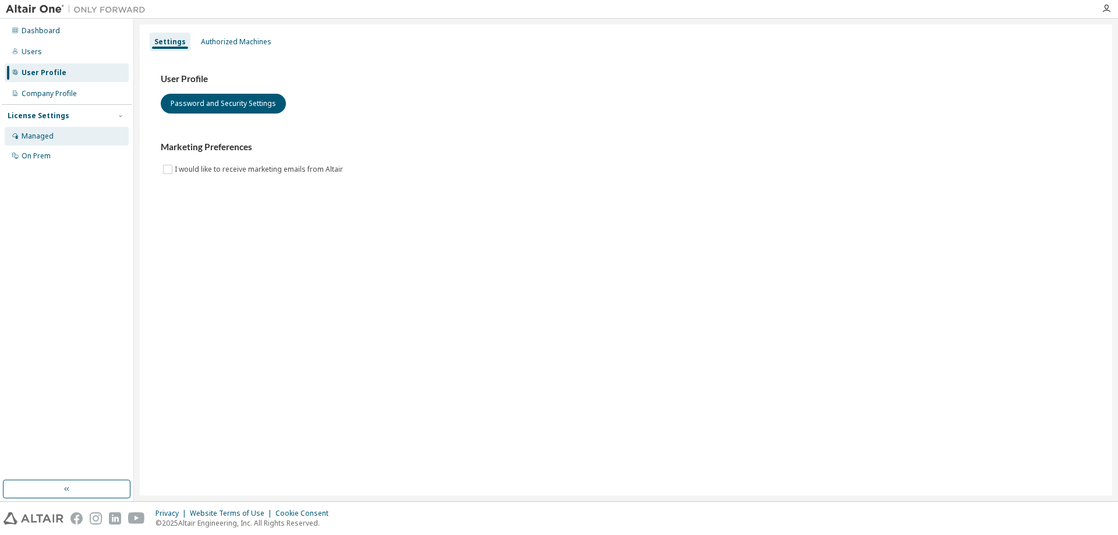
click at [46, 136] on div "Managed" at bounding box center [38, 136] width 32 height 9
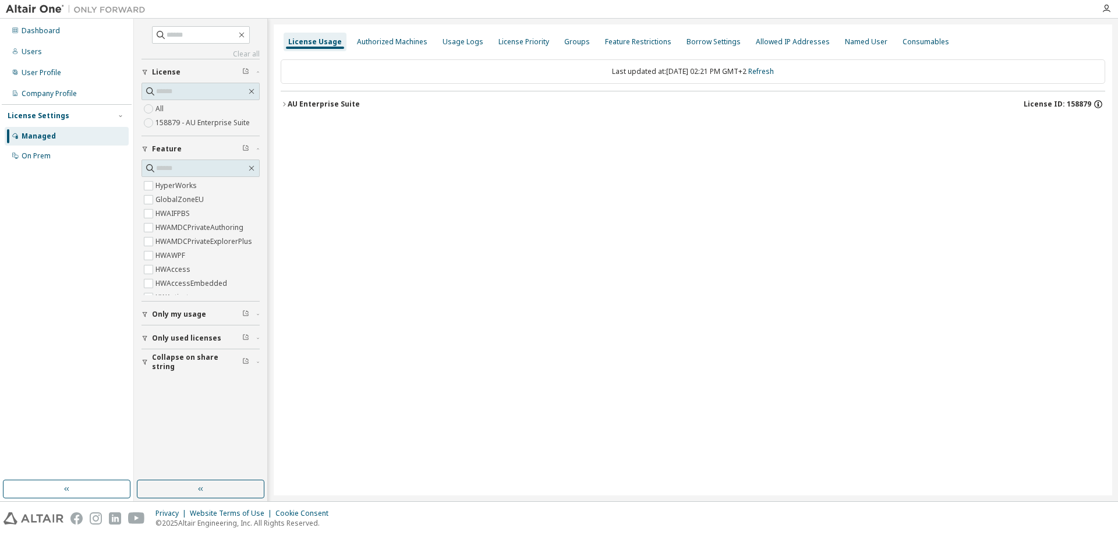
click at [1097, 104] on icon "button" at bounding box center [1098, 104] width 10 height 10
click at [949, 192] on div "License Usage Authorized Machines Usage Logs License Priority Groups Feature Re…" at bounding box center [693, 259] width 839 height 471
click at [1097, 102] on icon "button" at bounding box center [1098, 104] width 10 height 10
click at [1098, 105] on icon "button" at bounding box center [1098, 105] width 2 height 3
click at [304, 303] on div "License Usage Authorized Machines Usage Logs License Priority Groups Feature Re…" at bounding box center [693, 259] width 839 height 471
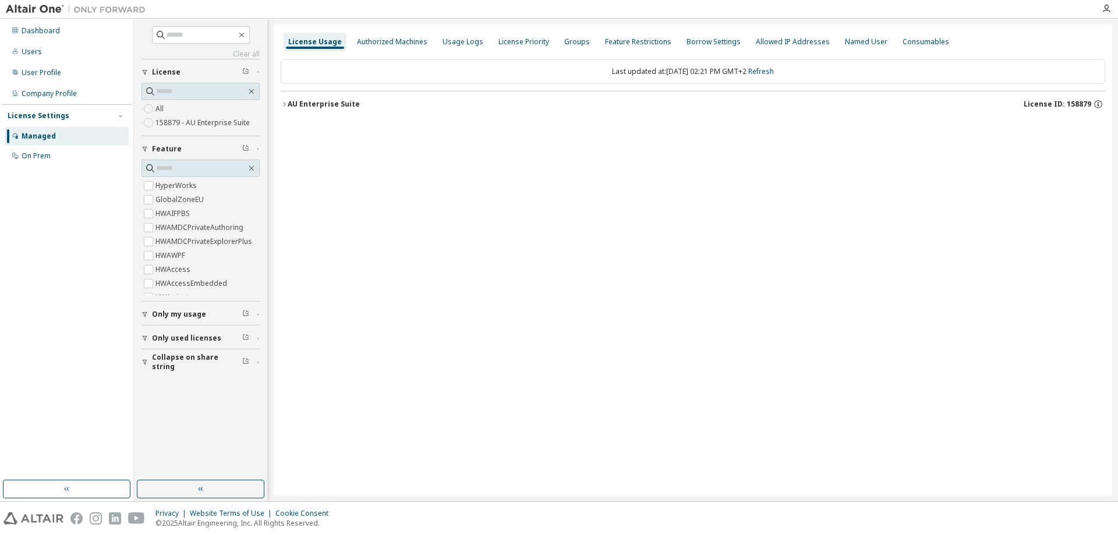
click at [285, 103] on icon "button" at bounding box center [284, 104] width 7 height 7
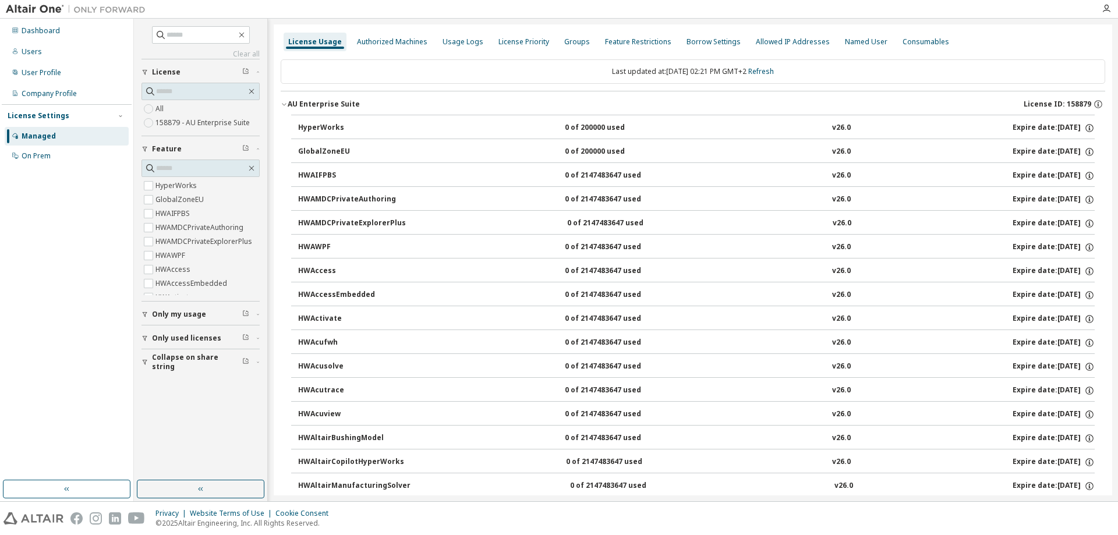
click at [76, 364] on div "Dashboard Users User Profile Company Profile License Settings Managed On Prem" at bounding box center [67, 249] width 130 height 458
click at [30, 50] on div "Users" at bounding box center [32, 51] width 20 height 9
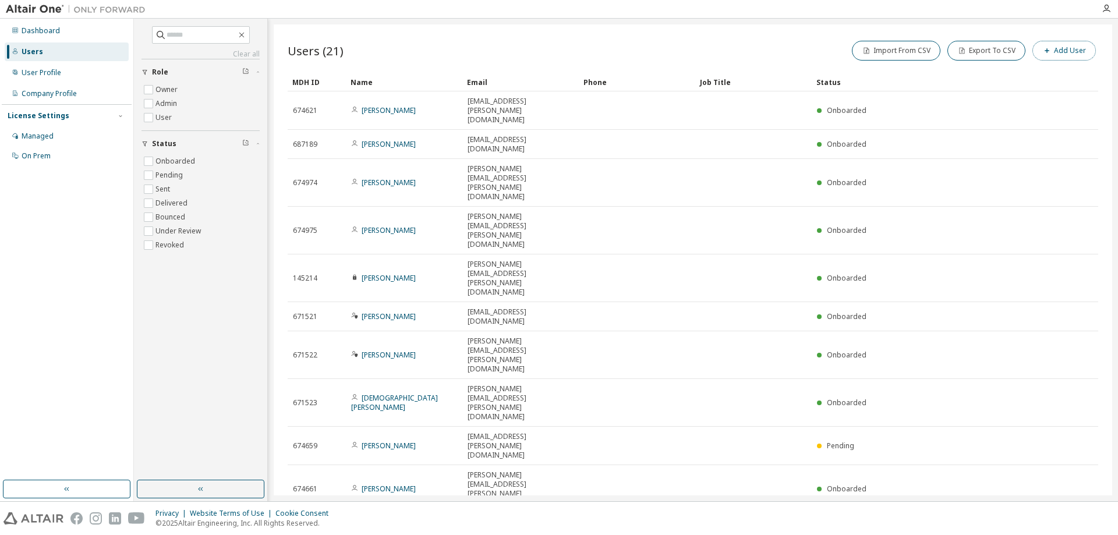
click at [1063, 46] on button "Add User" at bounding box center [1064, 51] width 63 height 20
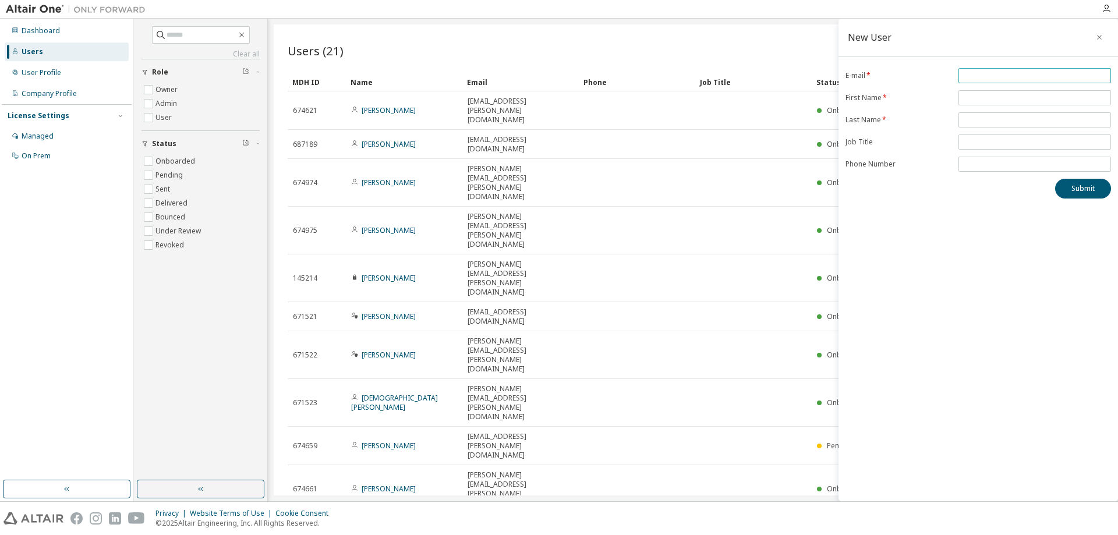
click at [996, 77] on input "email" at bounding box center [1035, 75] width 147 height 9
drag, startPoint x: 1060, startPoint y: 77, endPoint x: 938, endPoint y: 79, distance: 122.3
click at [962, 79] on input "**********" at bounding box center [1035, 75] width 147 height 9
type input "**********"
click at [971, 103] on input "text" at bounding box center [1035, 97] width 147 height 9
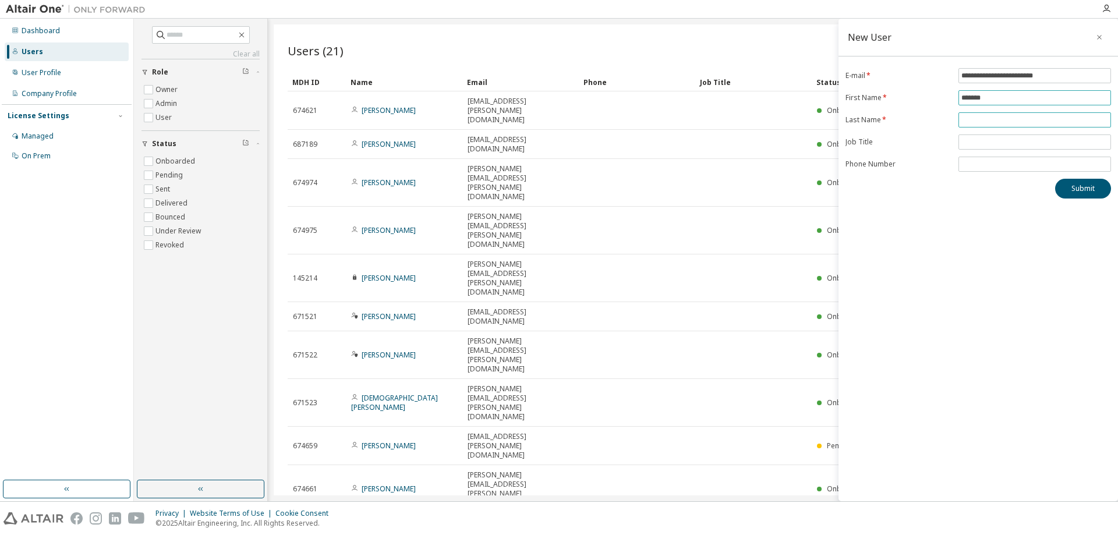
type input "*******"
click at [991, 117] on input "text" at bounding box center [1035, 119] width 147 height 9
type input "*****"
click at [1082, 190] on button "Submit" at bounding box center [1083, 189] width 56 height 20
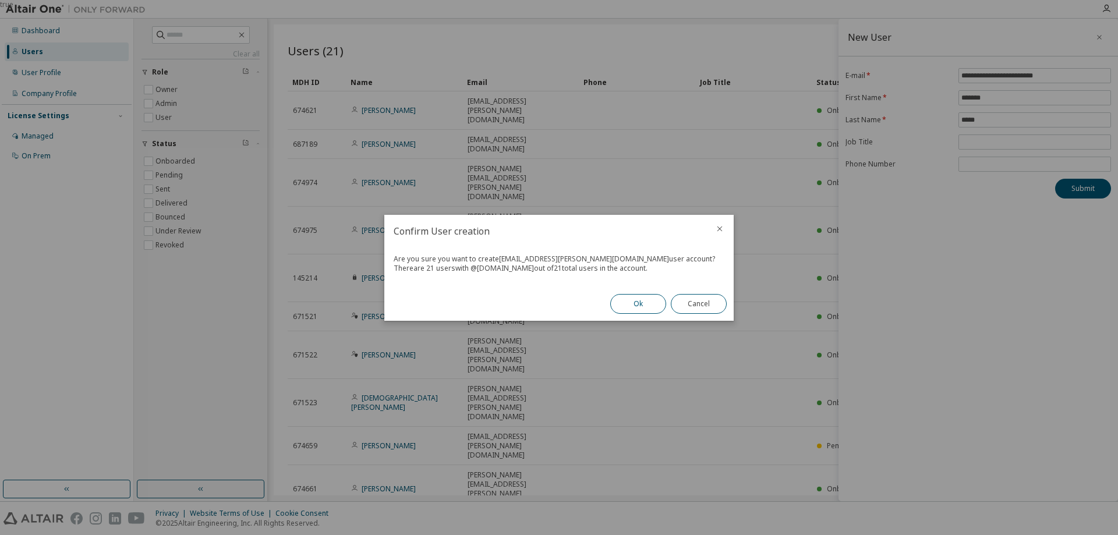
click at [646, 307] on button "Ok" at bounding box center [638, 304] width 56 height 20
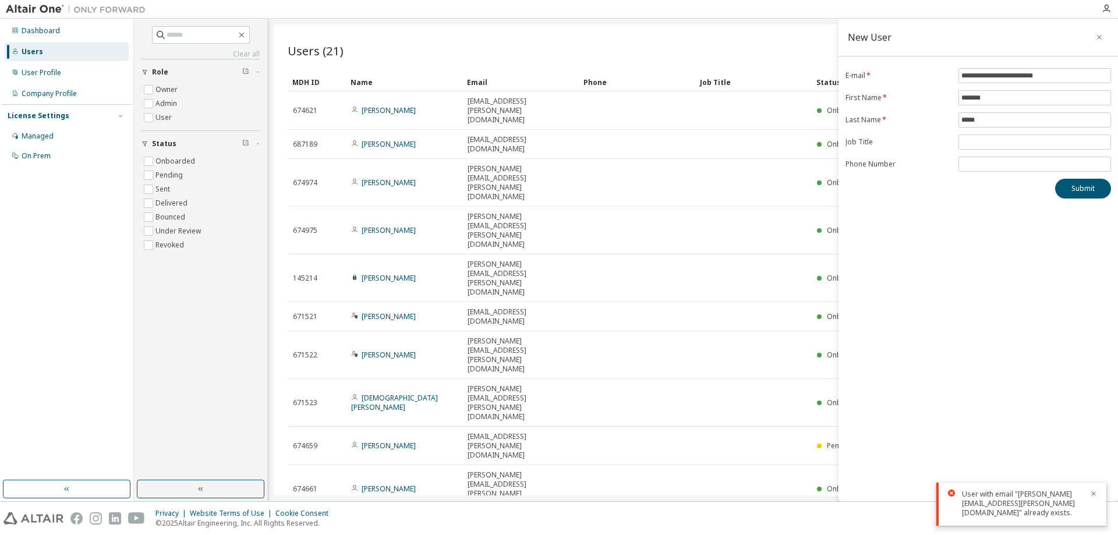
click at [1040, 430] on div "**********" at bounding box center [979, 260] width 280 height 483
